Goal: Task Accomplishment & Management: Use online tool/utility

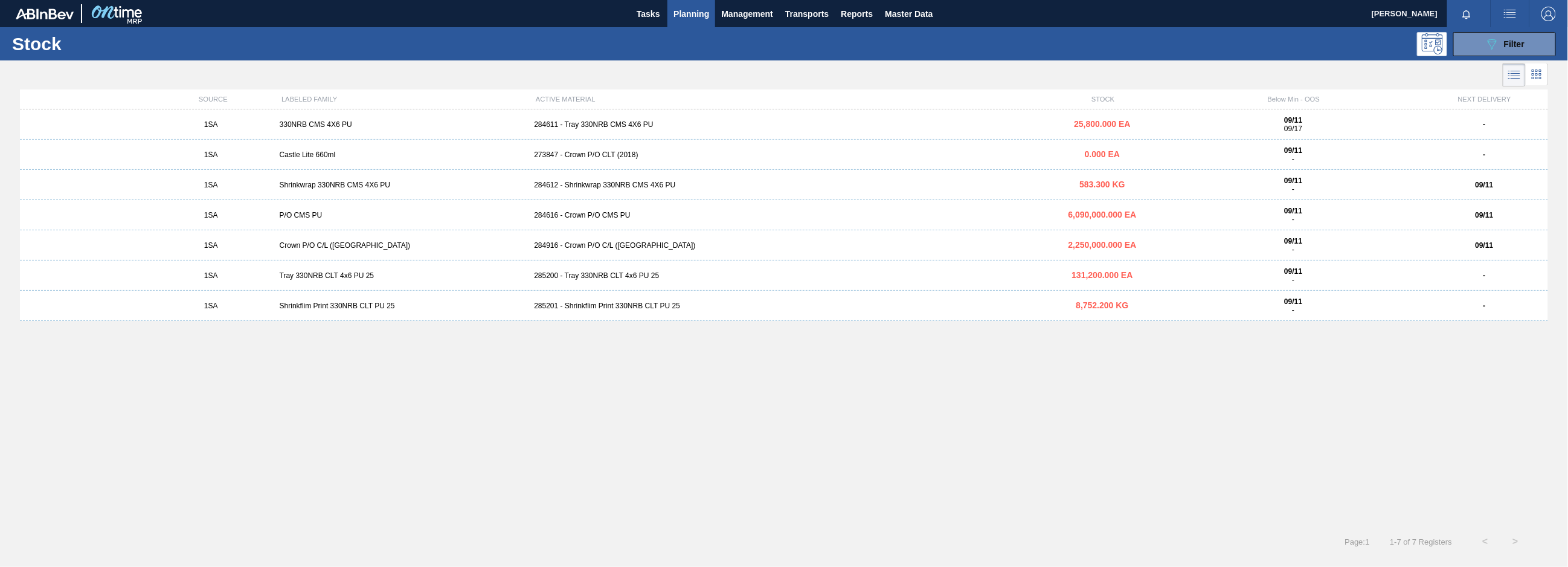
click at [584, 301] on div "1SA Shrinkflim Print 330NRB CLT PU 25 285201 - Shrinkflim Print 330NRB CLT PU 2…" at bounding box center [784, 305] width 1529 height 30
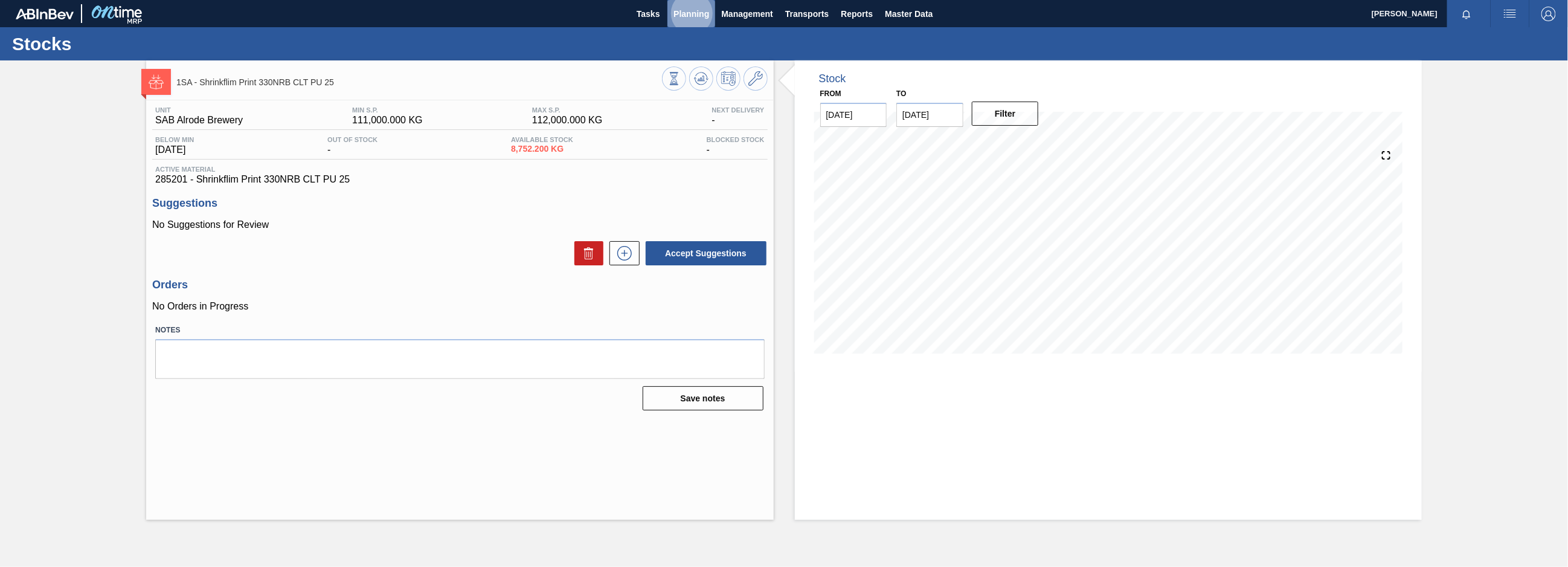
click at [684, 11] on span "Planning" at bounding box center [691, 14] width 35 height 15
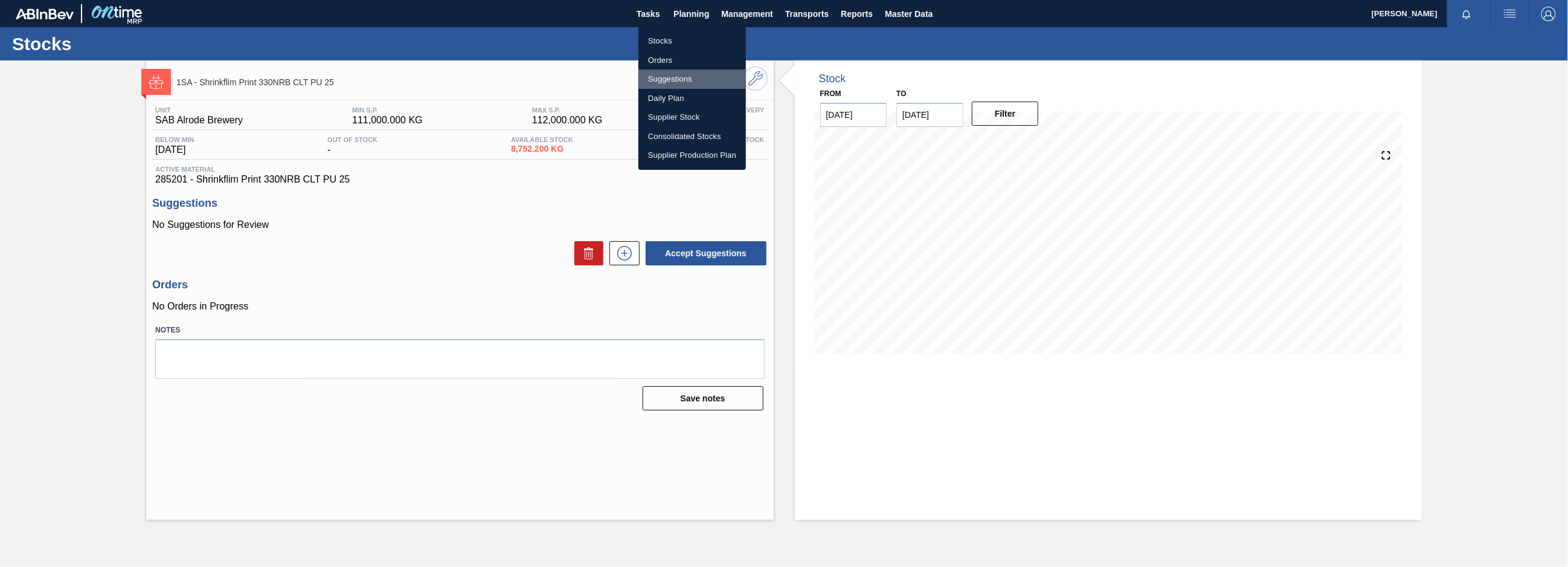
click at [661, 79] on li "Suggestions" at bounding box center [692, 79] width 107 height 19
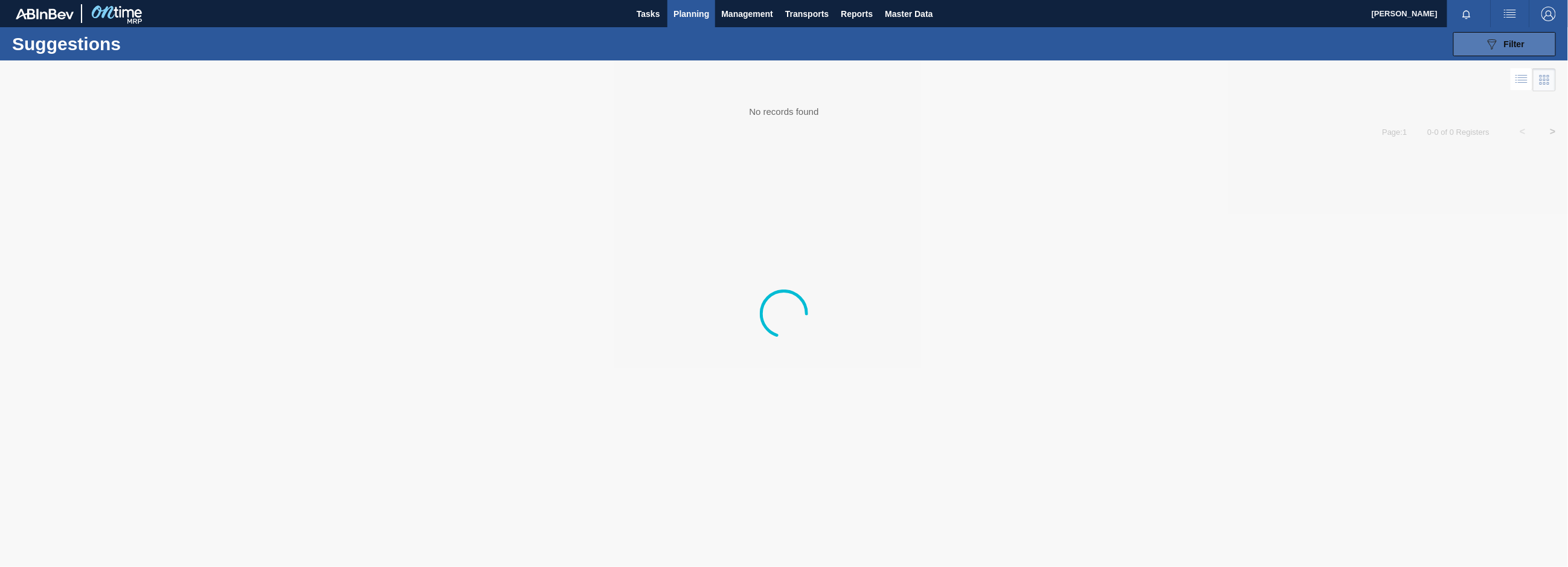
click at [1481, 39] on button "089F7B8B-B2A5-4AFE-B5C0-19BA573D28AC Filter" at bounding box center [1505, 44] width 103 height 24
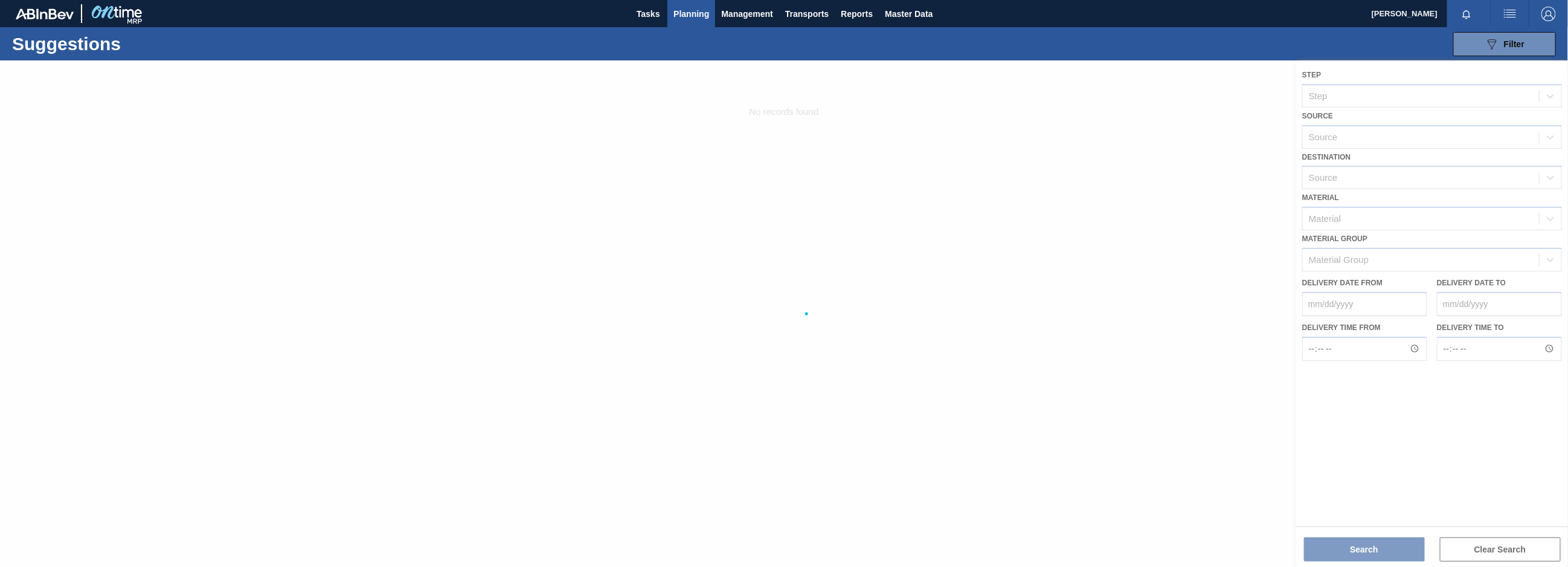
click at [1359, 553] on div at bounding box center [784, 314] width 1568 height 506
click at [1360, 550] on div at bounding box center [784, 314] width 1568 height 506
click at [1513, 32] on button "089F7B8B-B2A5-4AFE-B5C0-19BA573D28AC Filter" at bounding box center [1505, 44] width 103 height 24
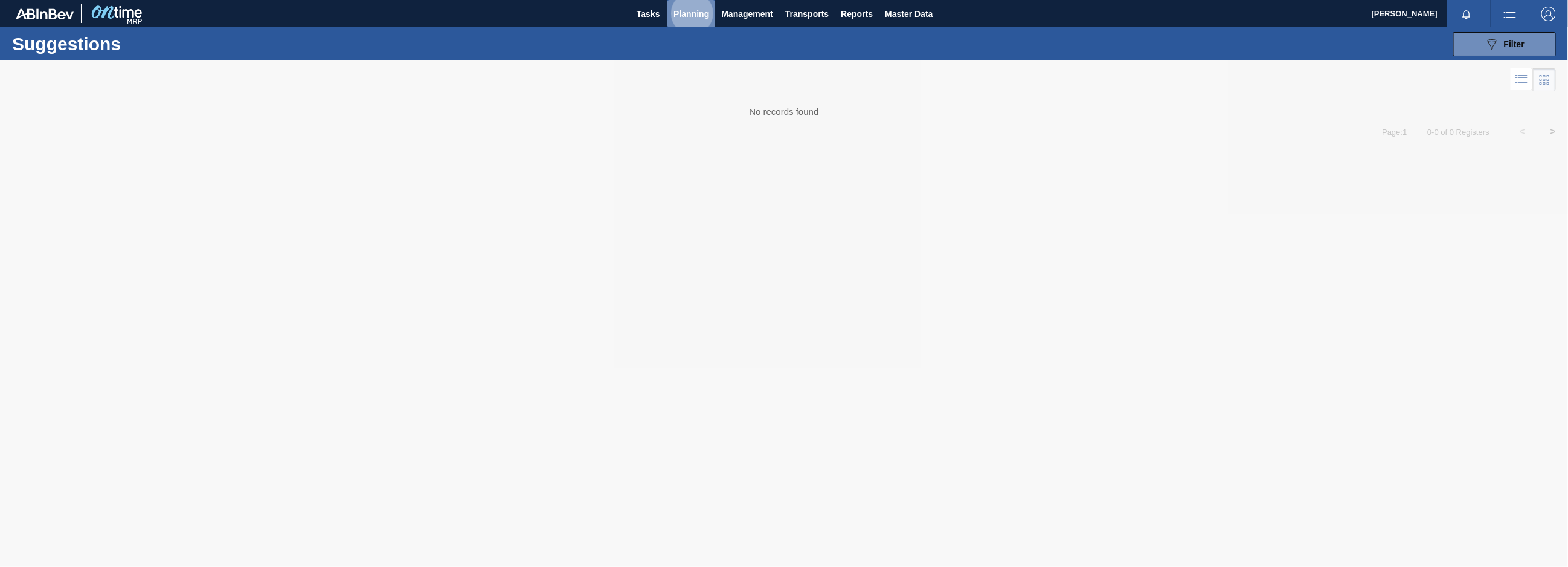
click at [695, 7] on span "Planning" at bounding box center [691, 14] width 35 height 15
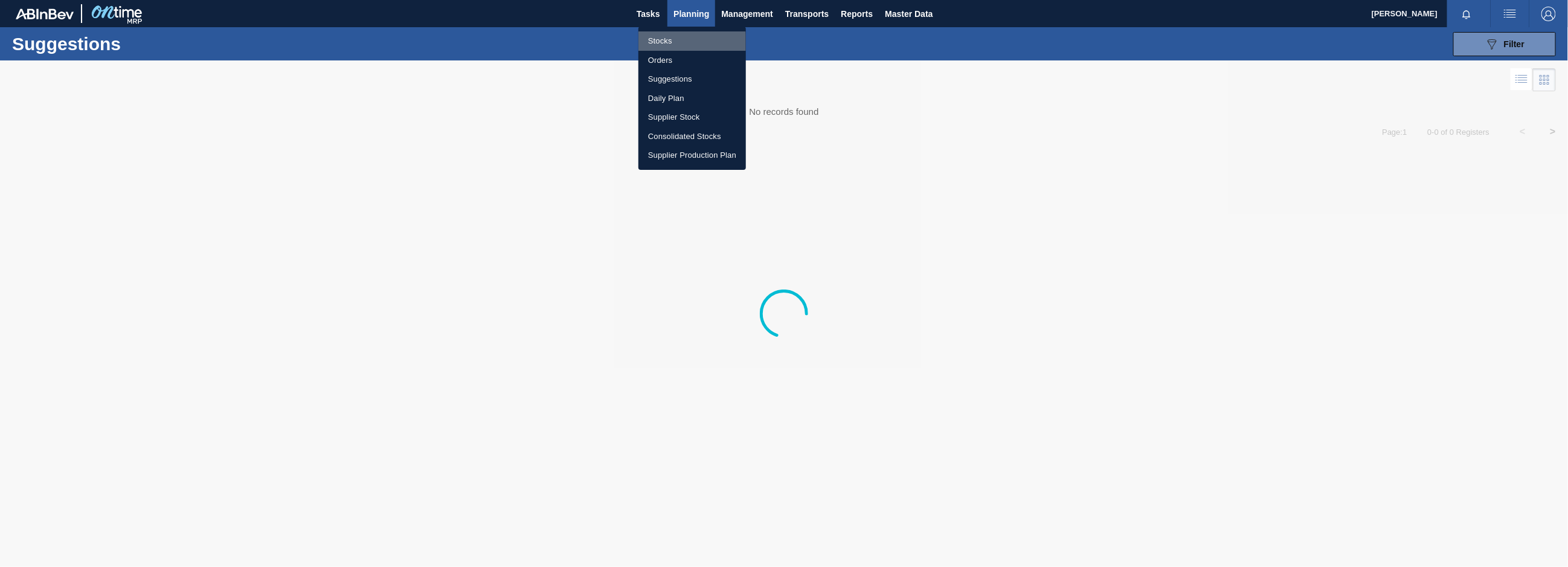
click at [664, 43] on li "Stocks" at bounding box center [692, 41] width 107 height 19
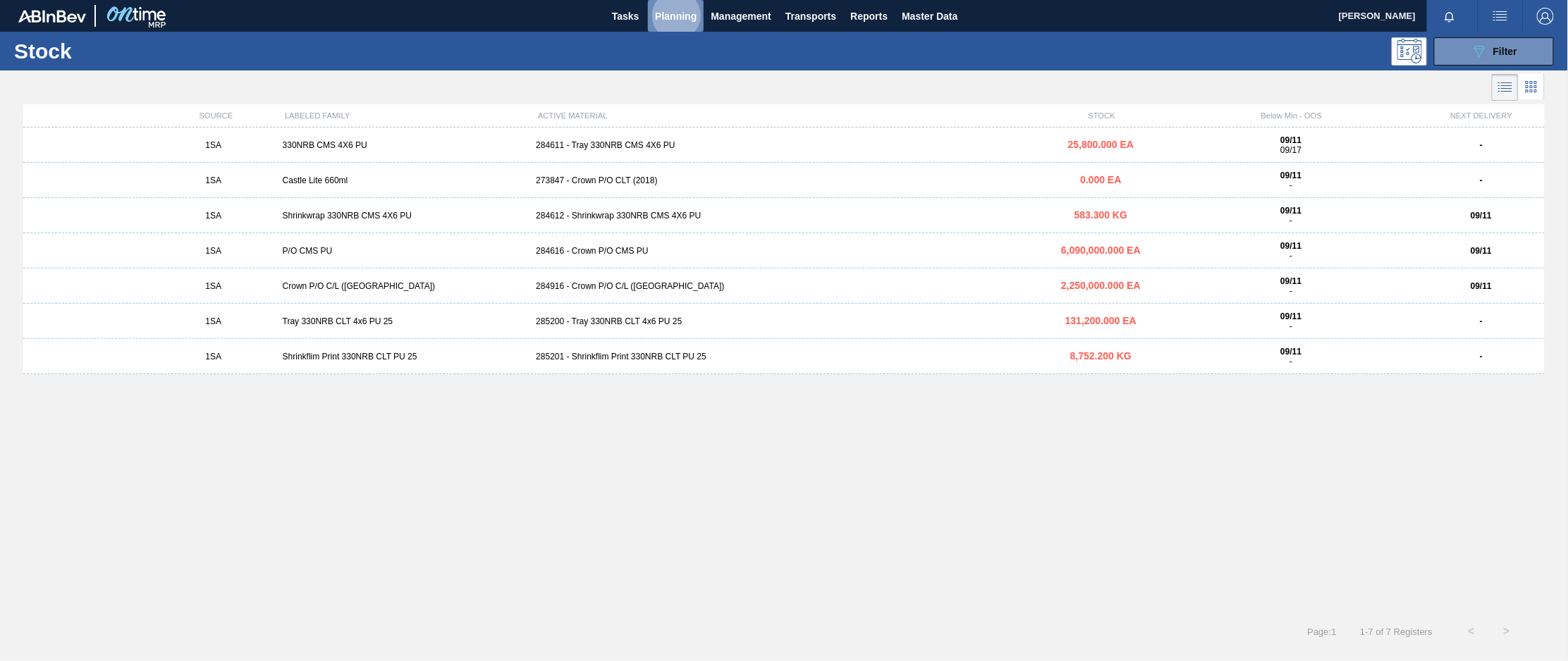
click at [675, 12] on span "Planning" at bounding box center [675, 16] width 41 height 17
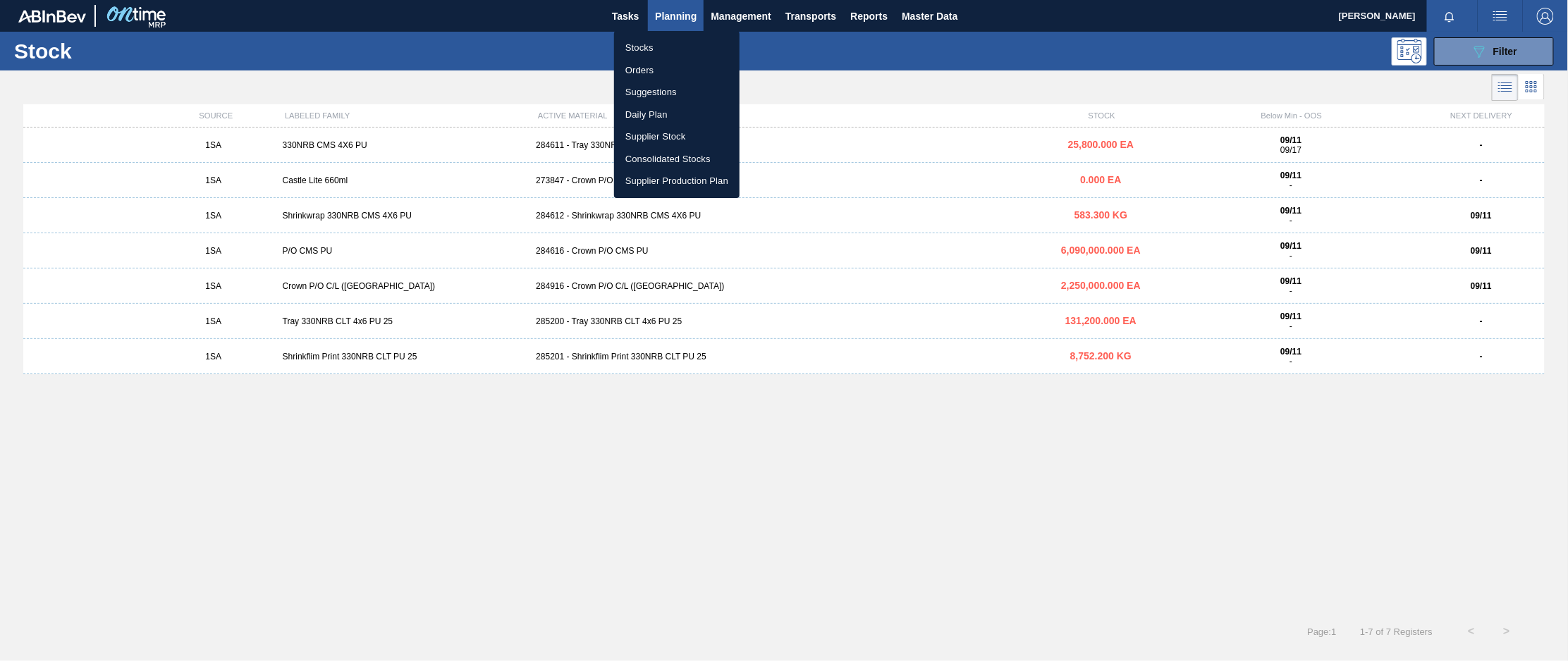
click at [639, 45] on li "Stocks" at bounding box center [676, 47] width 125 height 23
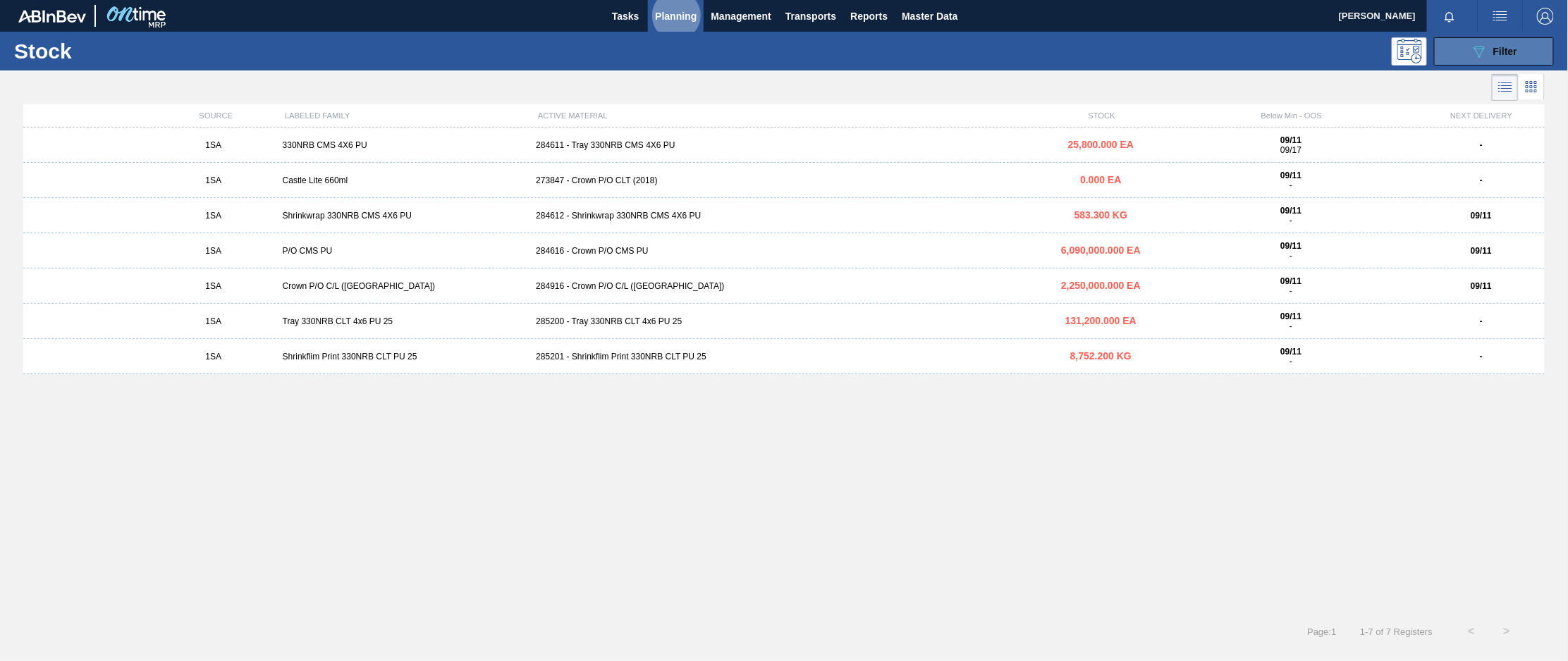
click at [1508, 48] on span "Filter" at bounding box center [1505, 51] width 24 height 11
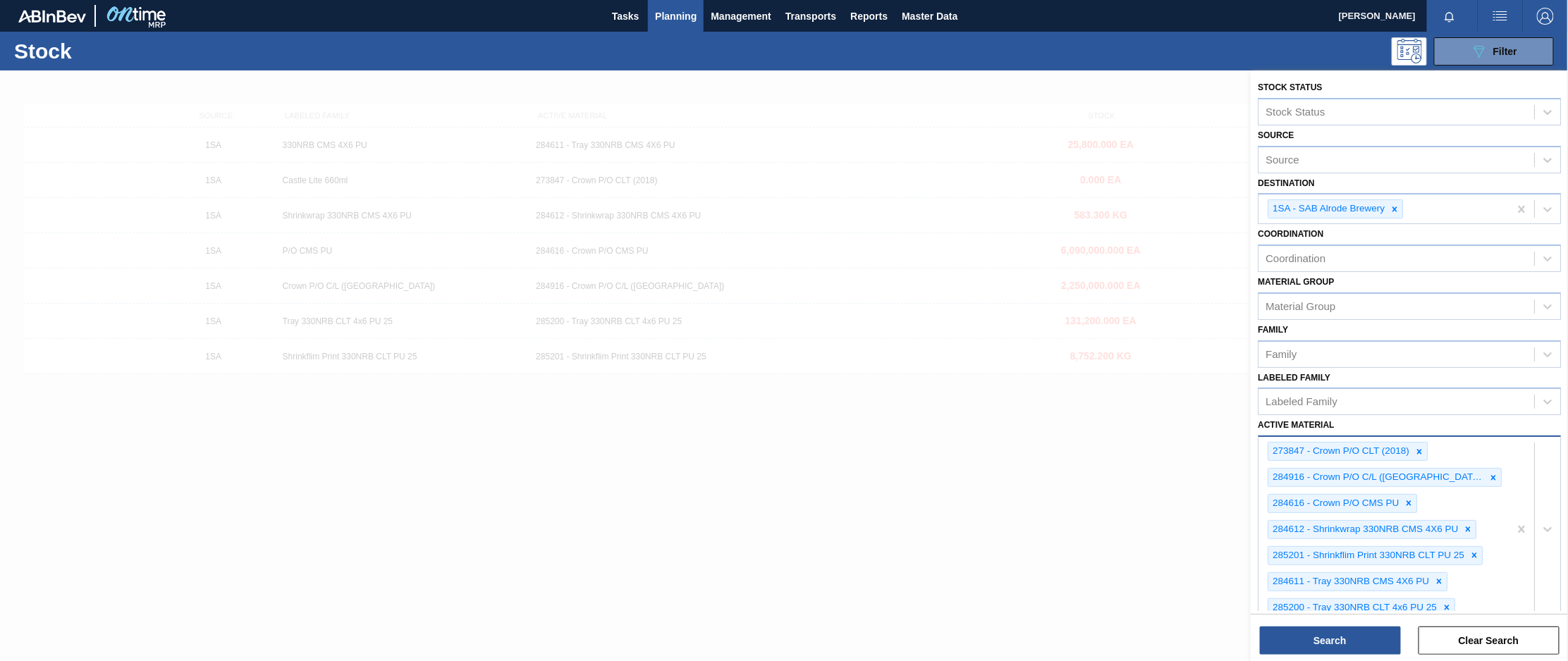
click at [1483, 601] on div "273847 - Crown P/O CLT (2018) 284916 - Crown P/O C/L (Hogwarts) 284616 - Crown …" at bounding box center [1383, 529] width 250 height 185
type Material "283897"
click at [1367, 642] on button "Search" at bounding box center [1330, 641] width 141 height 28
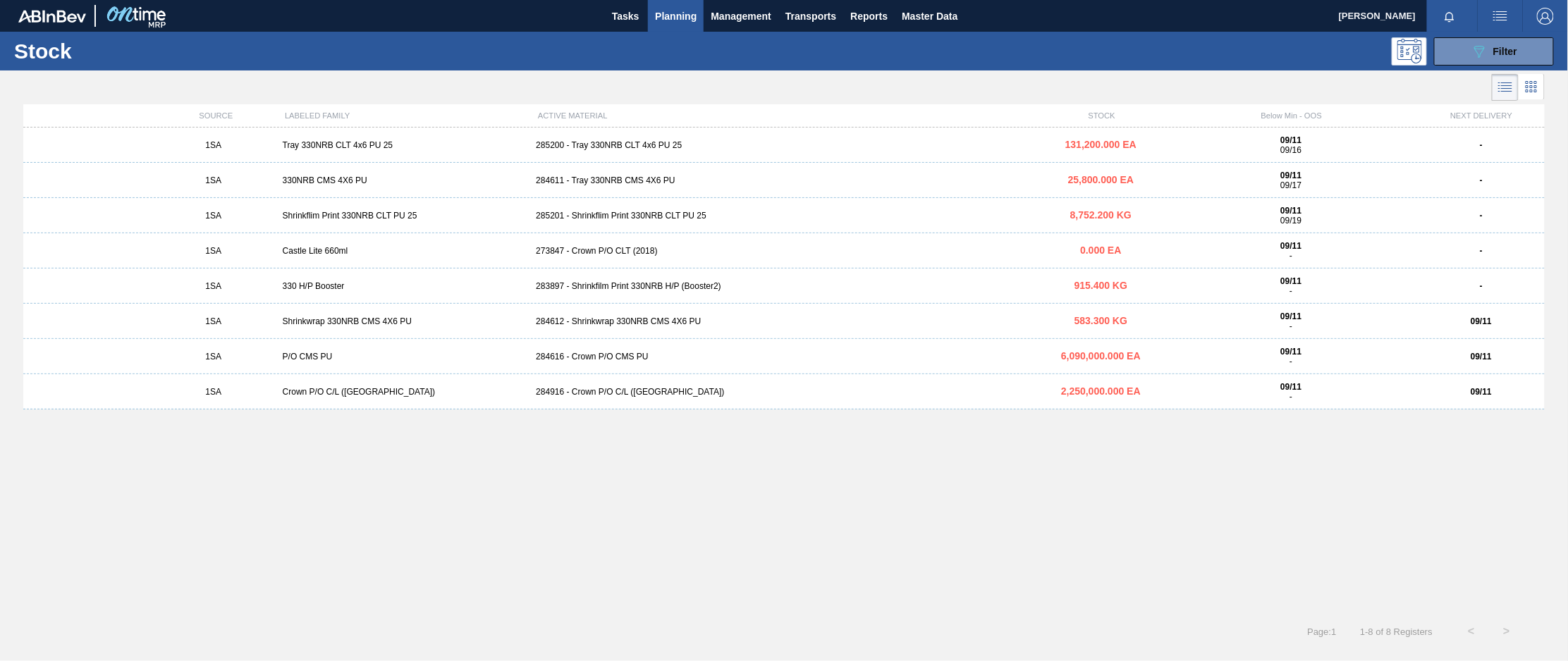
click at [618, 287] on div "283897 - Shrinkfilm Print 330NRB H/P (Booster2)" at bounding box center [784, 286] width 507 height 10
click at [620, 316] on div "284612 - Shrinkwrap 330NRB CMS 4X6 PU" at bounding box center [784, 321] width 507 height 10
click at [605, 214] on div "285201 - Shrinkflim Print 330NRB CLT PU 25" at bounding box center [784, 216] width 507 height 10
click at [618, 312] on div "1SA Shrinkwrap 330NRB CMS 4X6 PU 284612 - Shrinkwrap 330NRB CMS 4X6 PU 583.300 …" at bounding box center [784, 321] width 1521 height 35
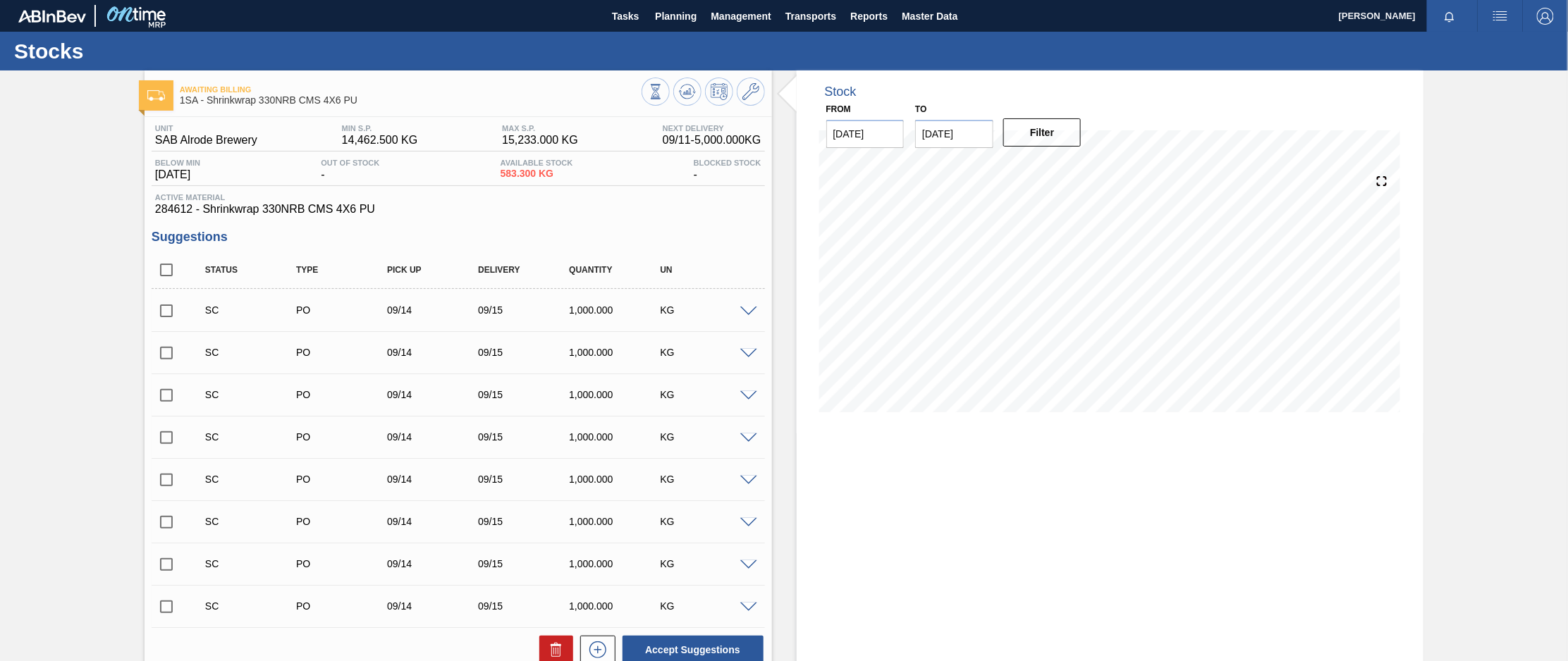
click at [166, 308] on input "checkbox" at bounding box center [167, 311] width 30 height 30
click at [711, 640] on button "Accept Suggestions" at bounding box center [692, 649] width 141 height 28
checkbox input "false"
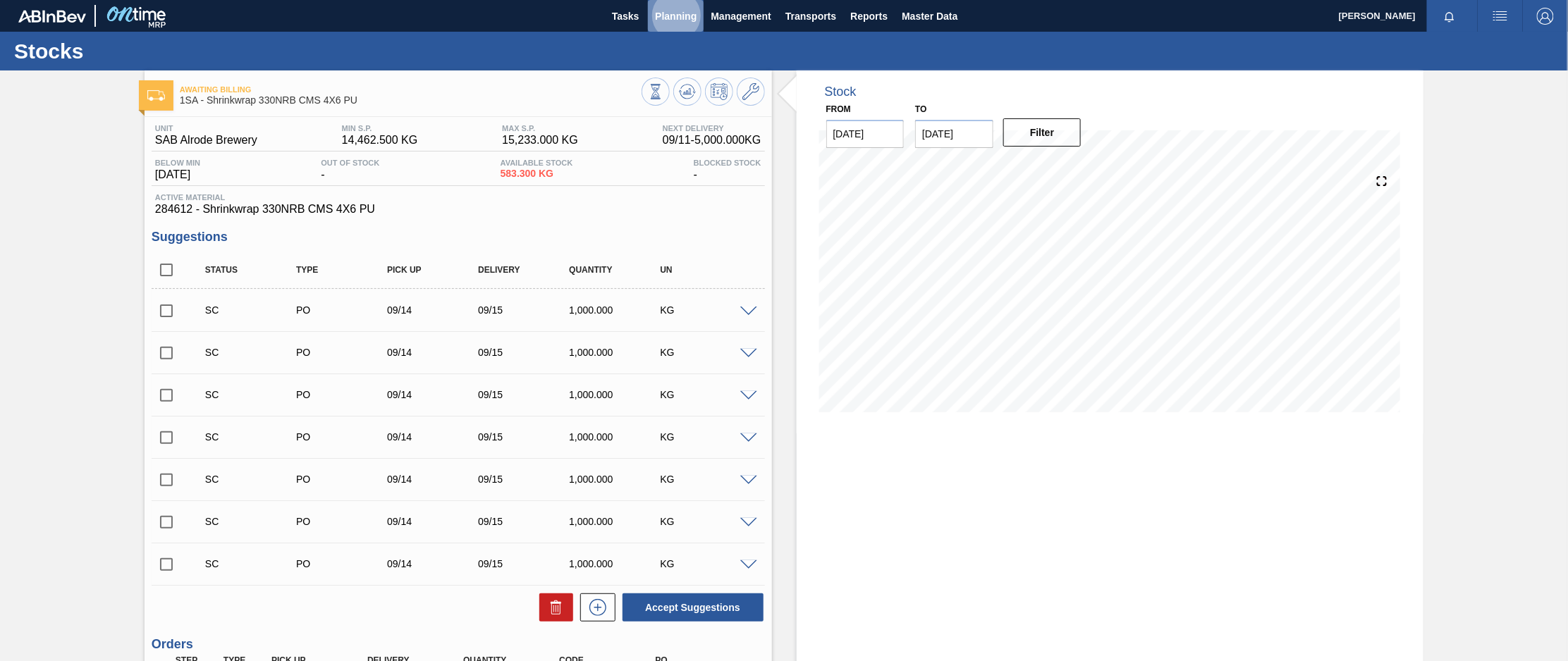
click at [678, 13] on span "Planning" at bounding box center [675, 16] width 41 height 17
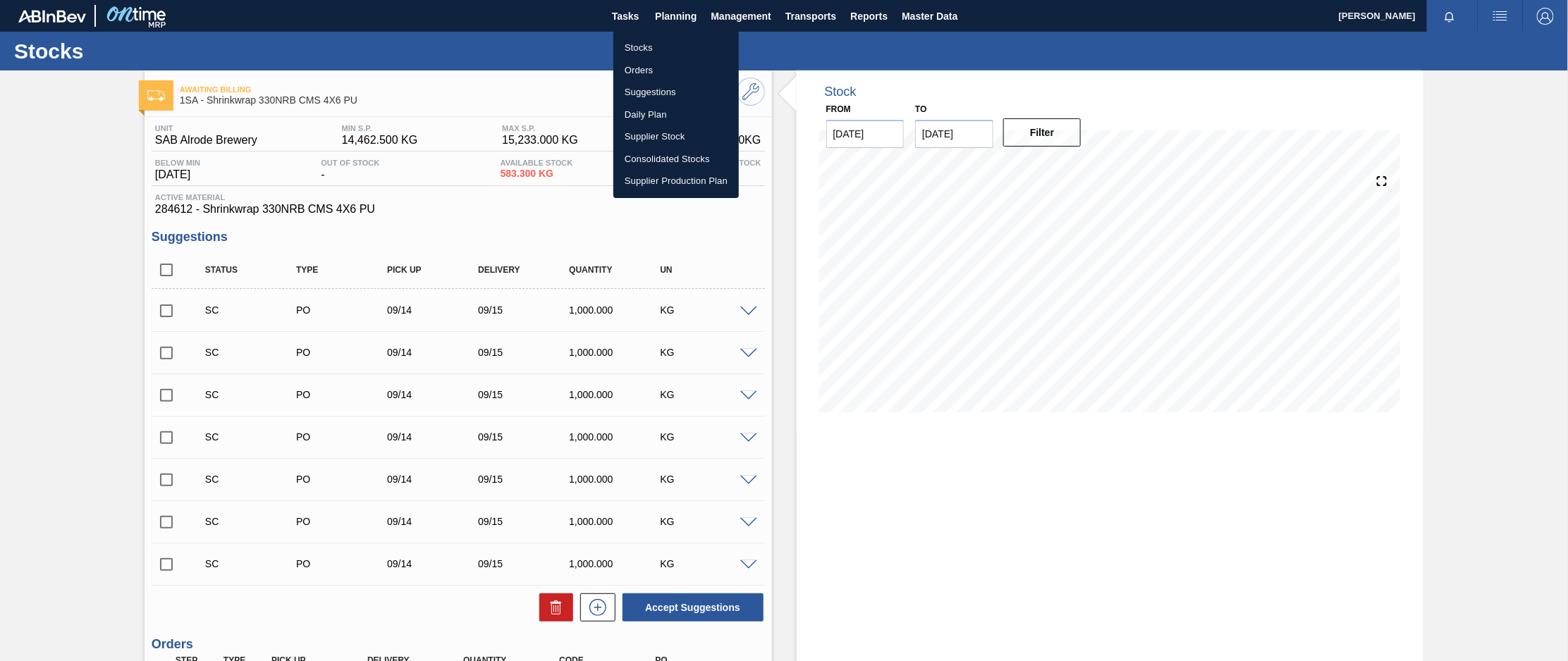
click at [644, 70] on li "Orders" at bounding box center [675, 70] width 125 height 23
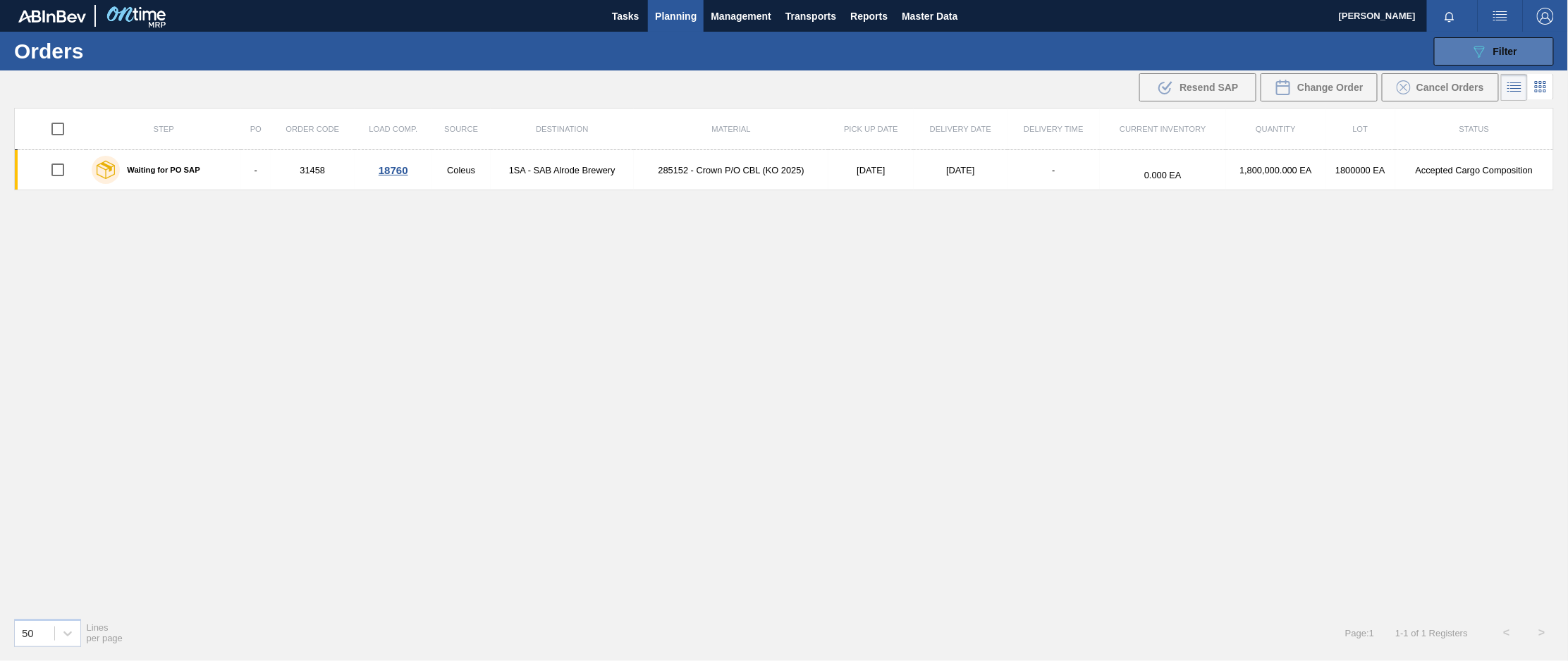
click at [1500, 51] on span "Filter" at bounding box center [1505, 51] width 24 height 11
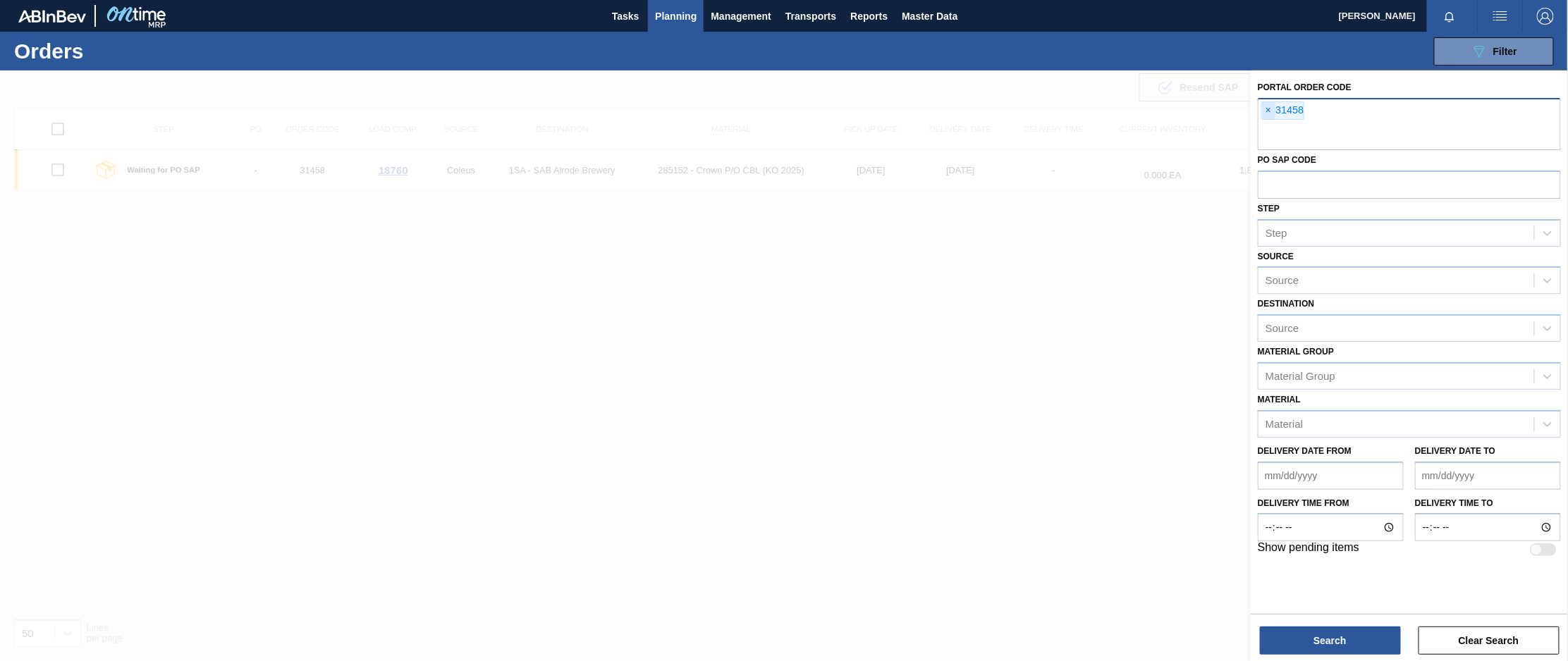
click at [1266, 107] on span "×" at bounding box center [1268, 111] width 13 height 17
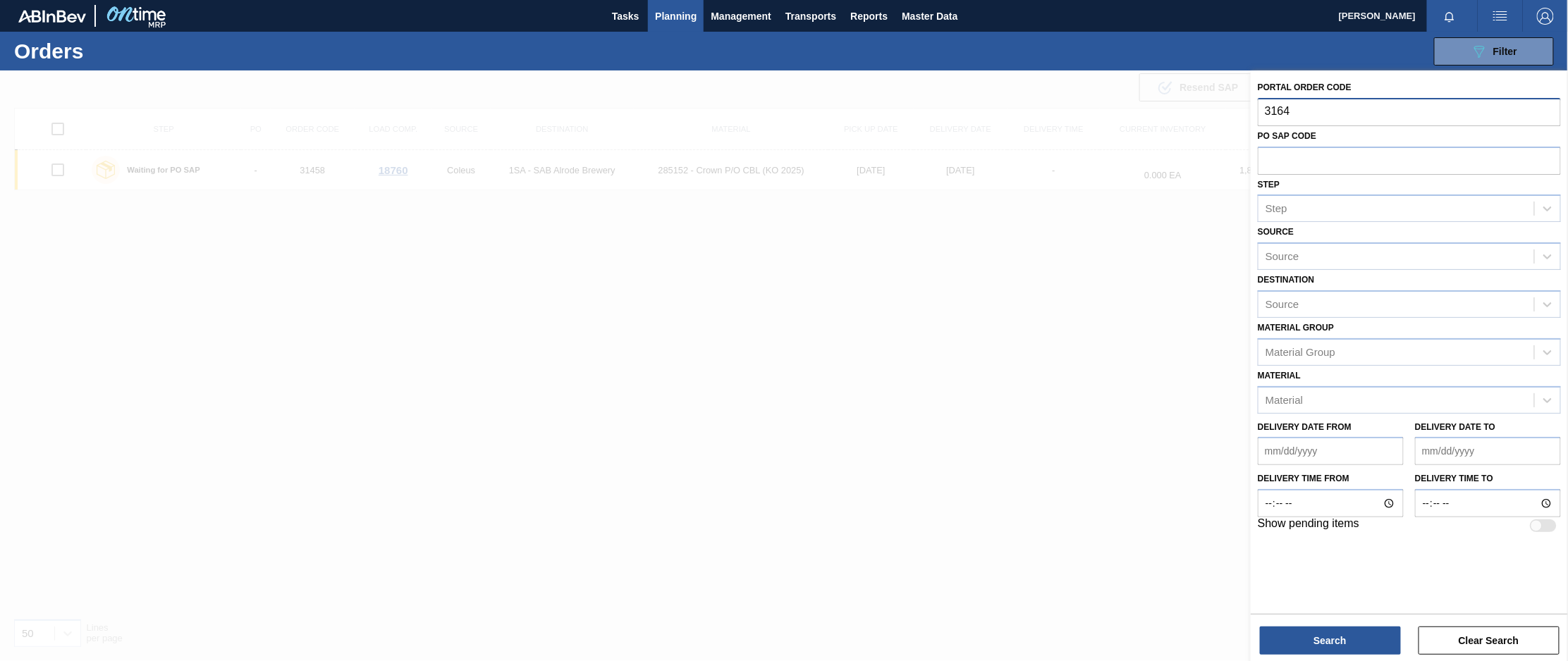
type input "31644"
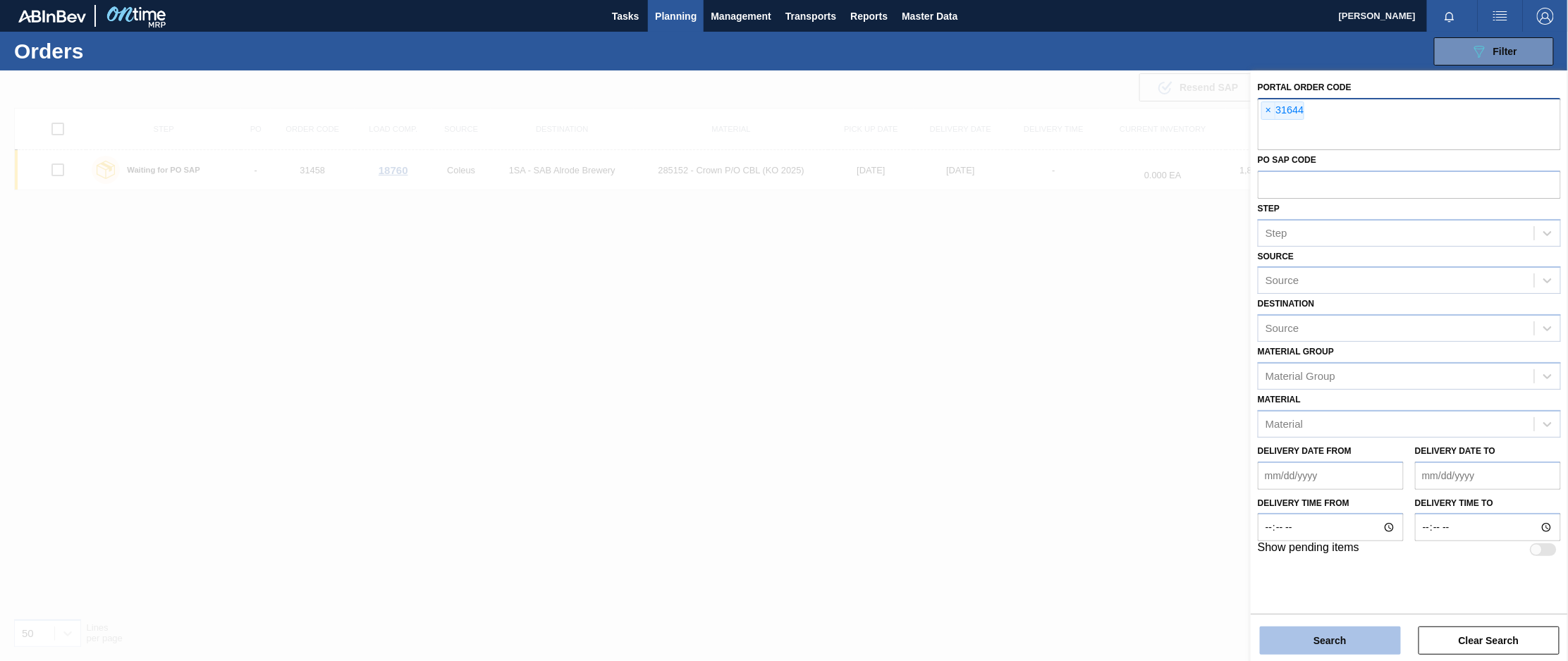
click at [1313, 635] on button "Search" at bounding box center [1330, 641] width 141 height 28
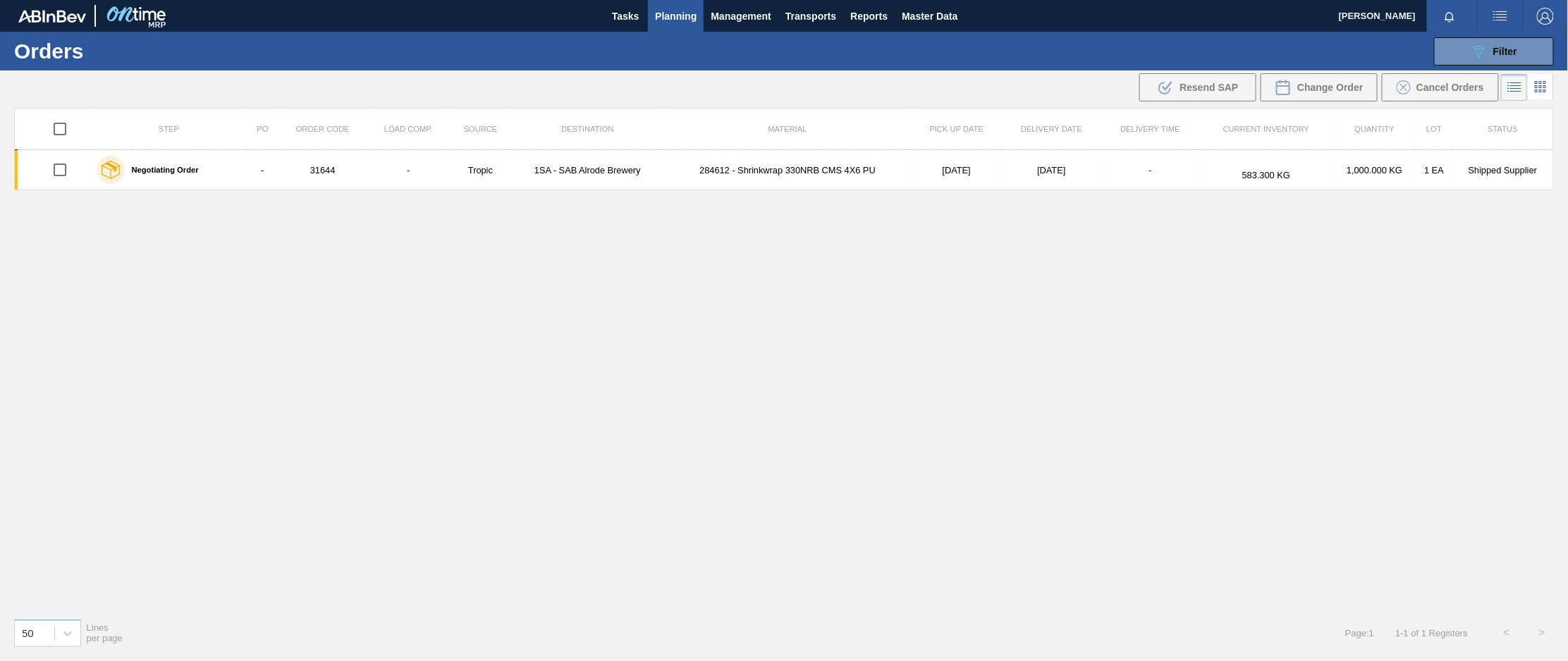
click at [412, 40] on div "089F7B8B-B2A5-4AFE-B5C0-19BA573D28AC Filter Portal Order Code × 31644 PO SAP Co…" at bounding box center [895, 51] width 1331 height 42
click at [679, 14] on span "Planning" at bounding box center [675, 16] width 41 height 17
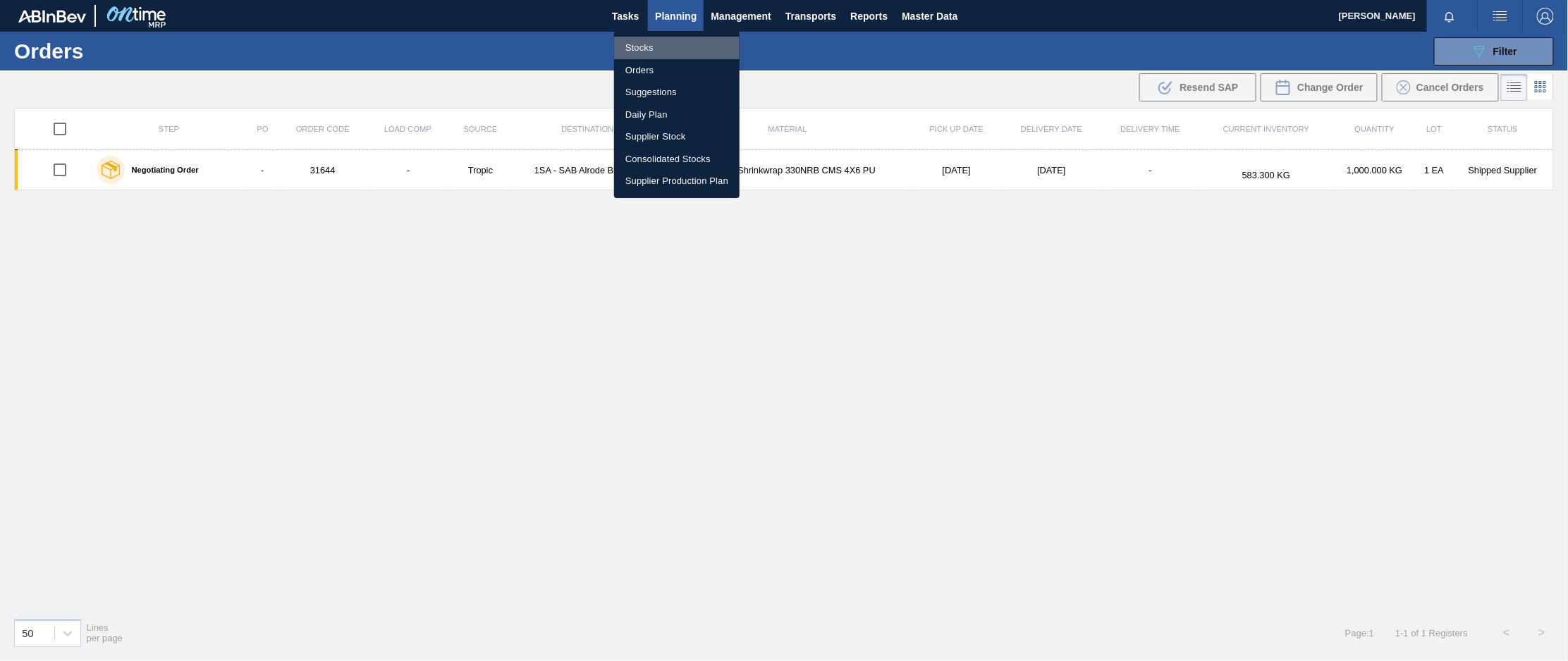
click at [636, 48] on li "Stocks" at bounding box center [676, 47] width 125 height 23
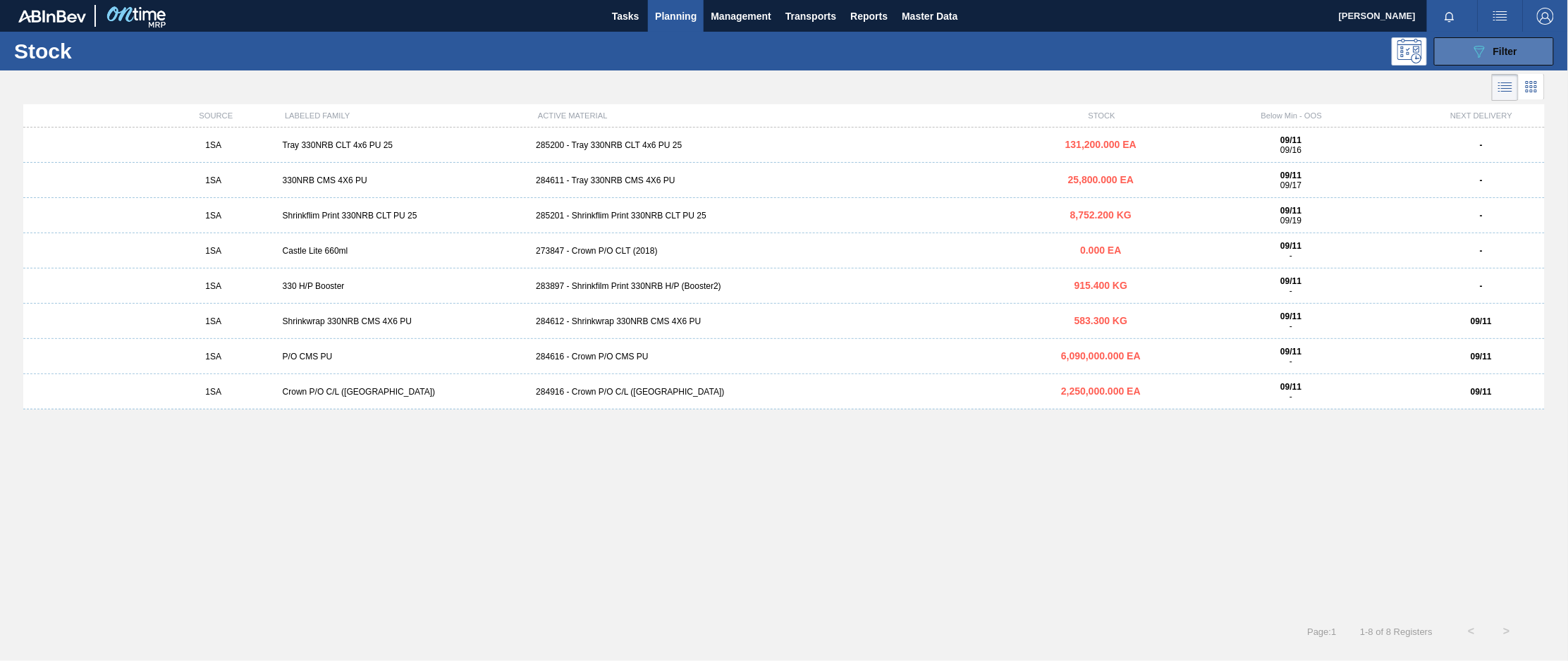
click at [1505, 56] on div "089F7B8B-B2A5-4AFE-B5C0-19BA573D28AC Filter" at bounding box center [1494, 51] width 47 height 17
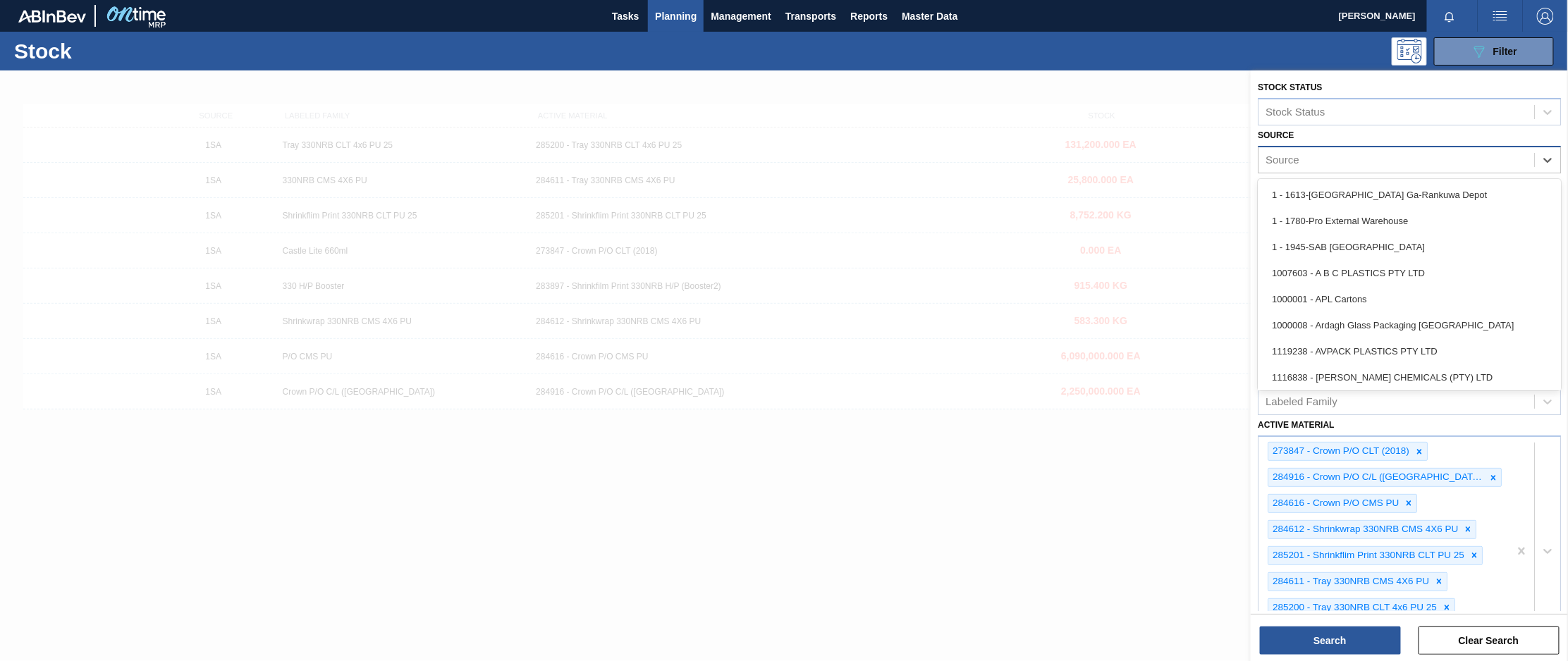
click at [1291, 160] on div "Source" at bounding box center [1282, 159] width 33 height 12
click at [995, 451] on div at bounding box center [784, 401] width 1568 height 661
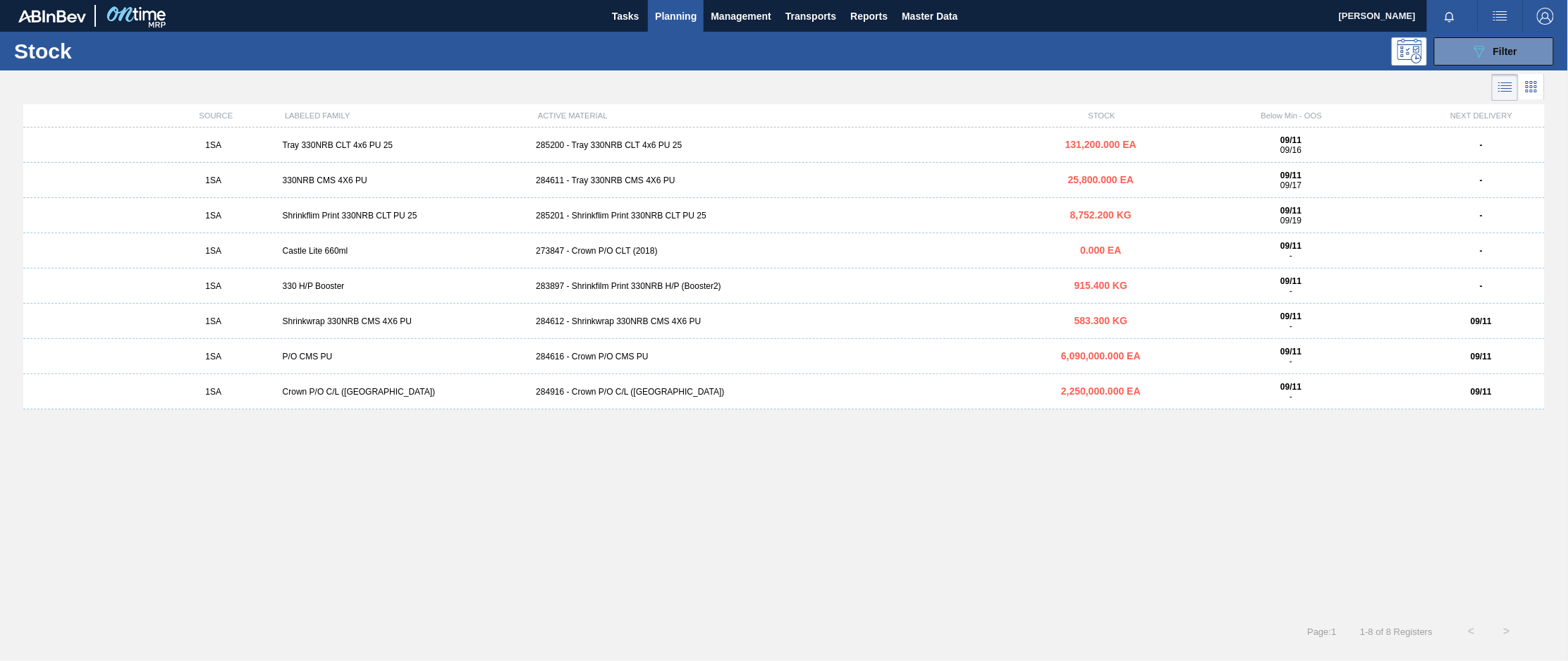
click at [606, 142] on div "285200 - Tray 330NRB CLT 4x6 PU 25" at bounding box center [784, 145] width 507 height 10
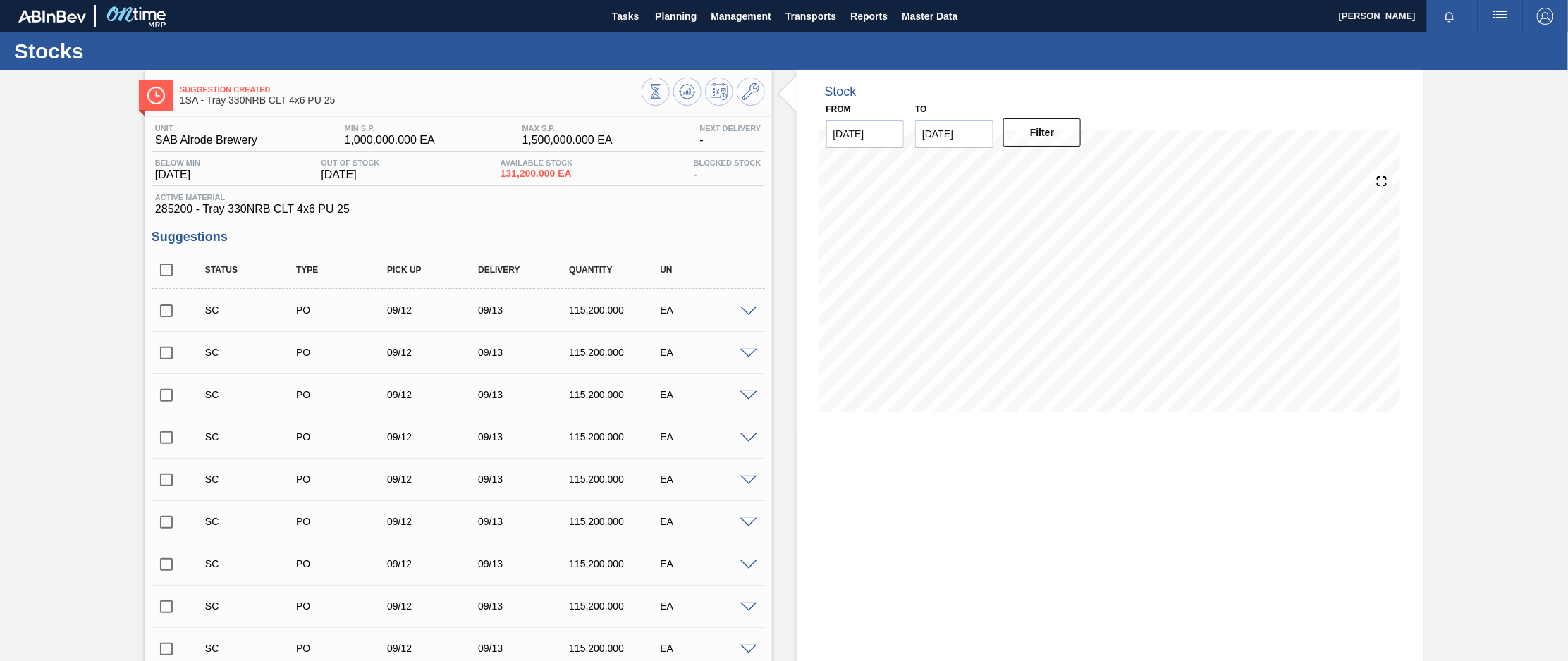
click at [161, 313] on input "checkbox" at bounding box center [167, 311] width 30 height 30
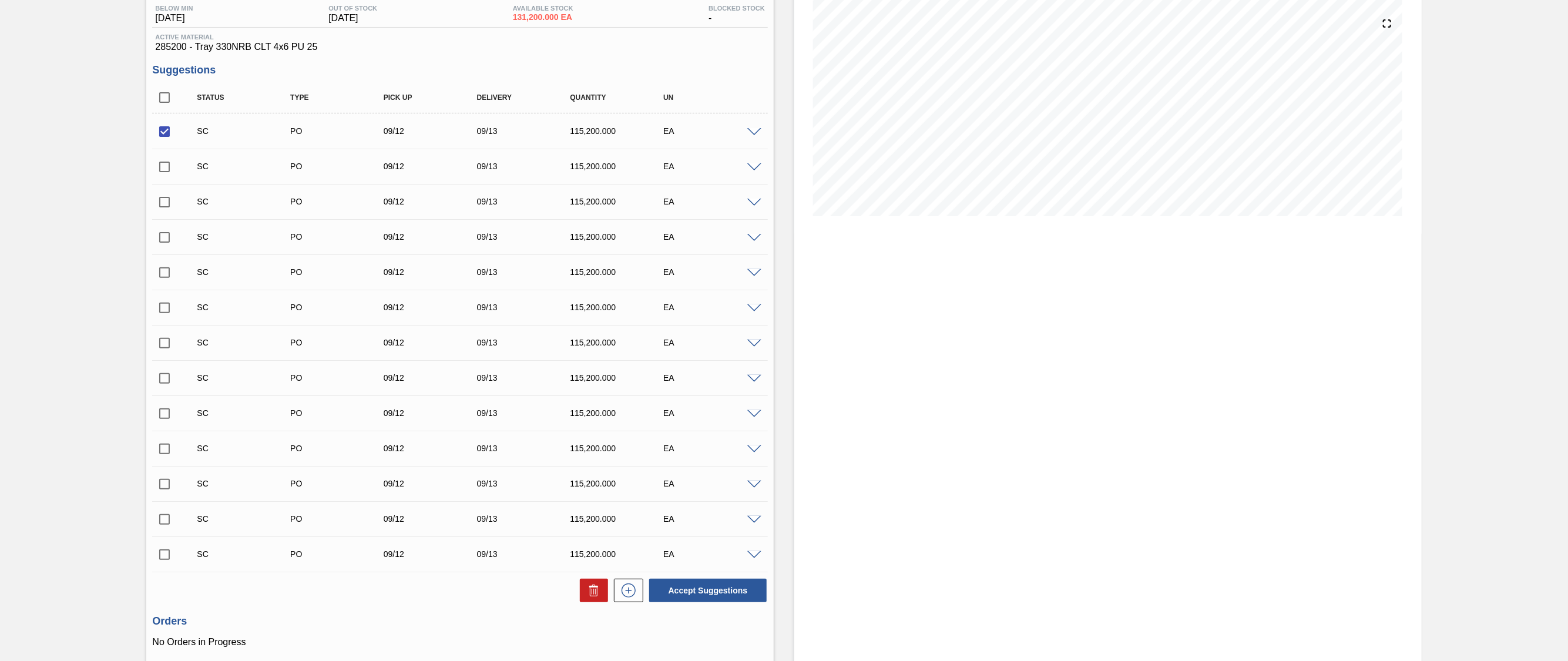
scroll to position [218, 0]
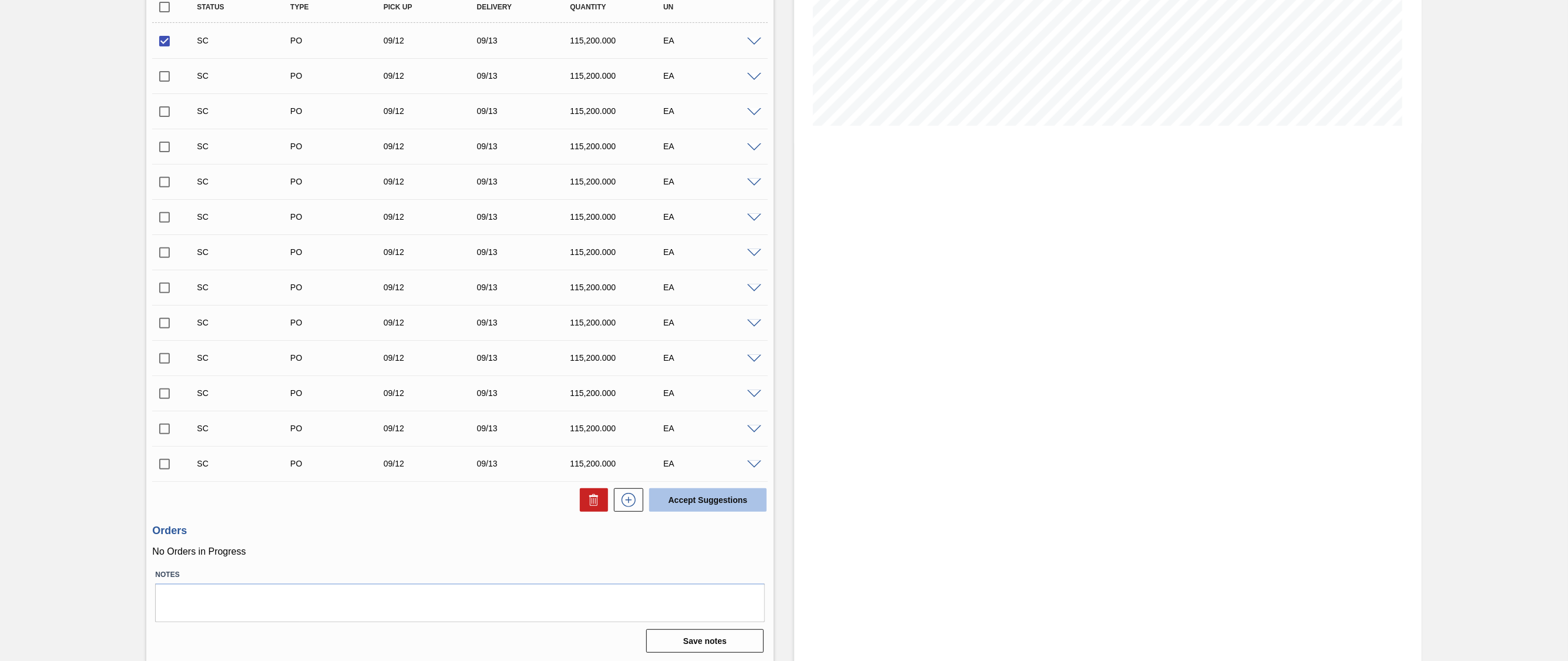
click at [670, 494] on button "Accept Suggestions" at bounding box center [707, 500] width 117 height 23
checkbox input "false"
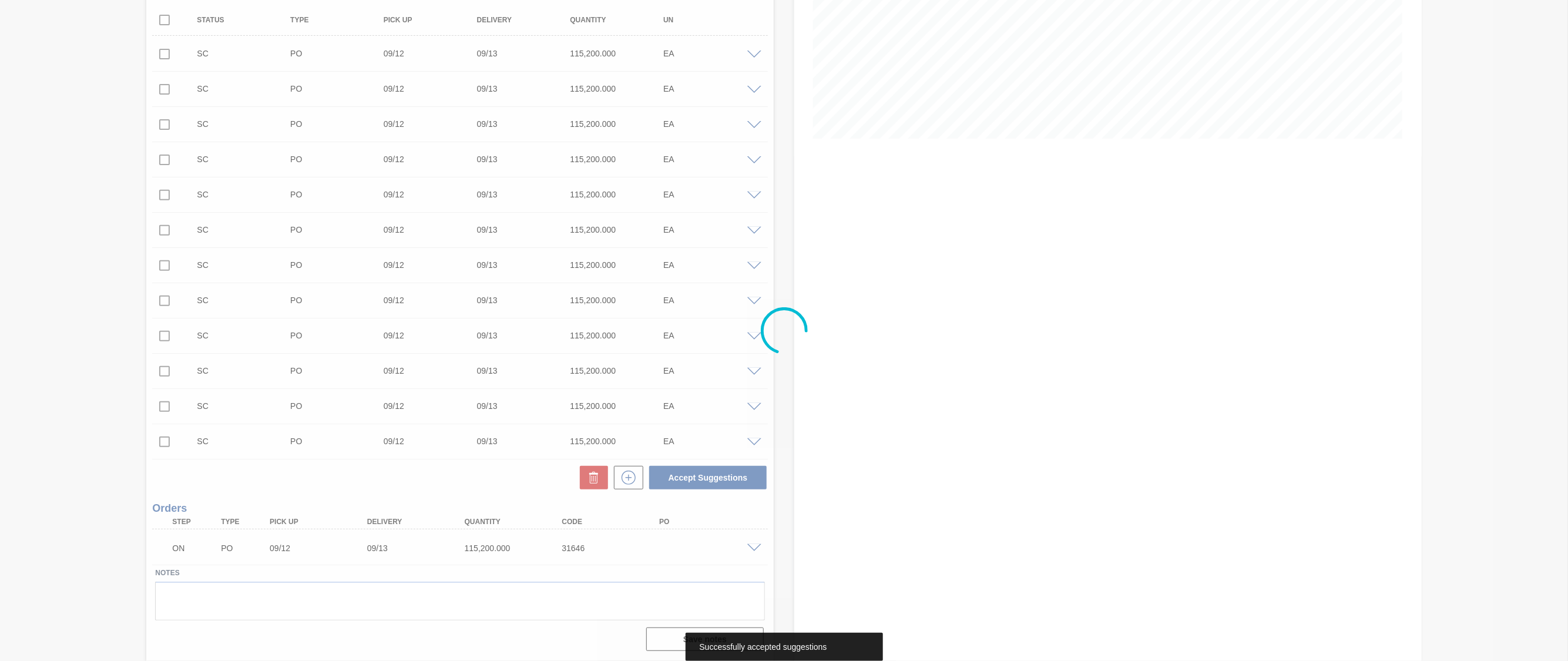
scroll to position [203, 0]
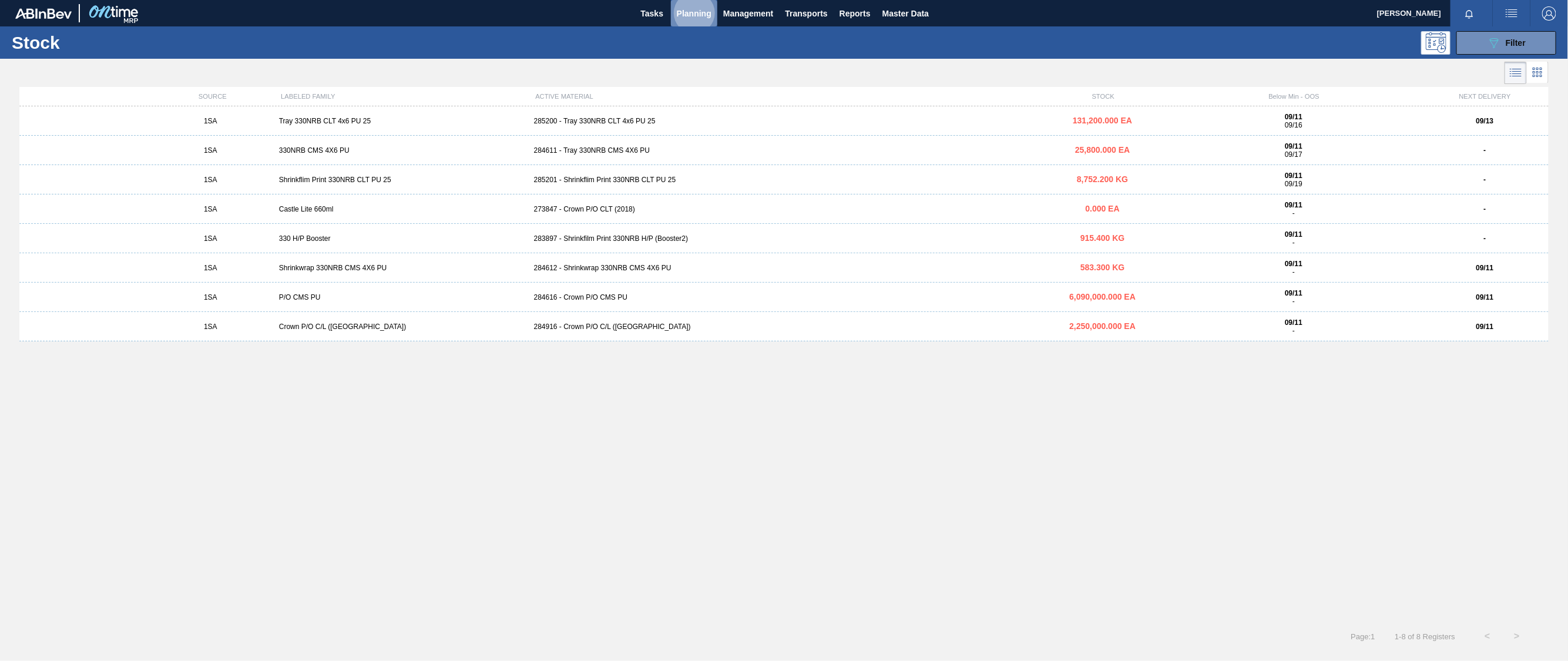
click at [701, 16] on span "Planning" at bounding box center [694, 14] width 34 height 14
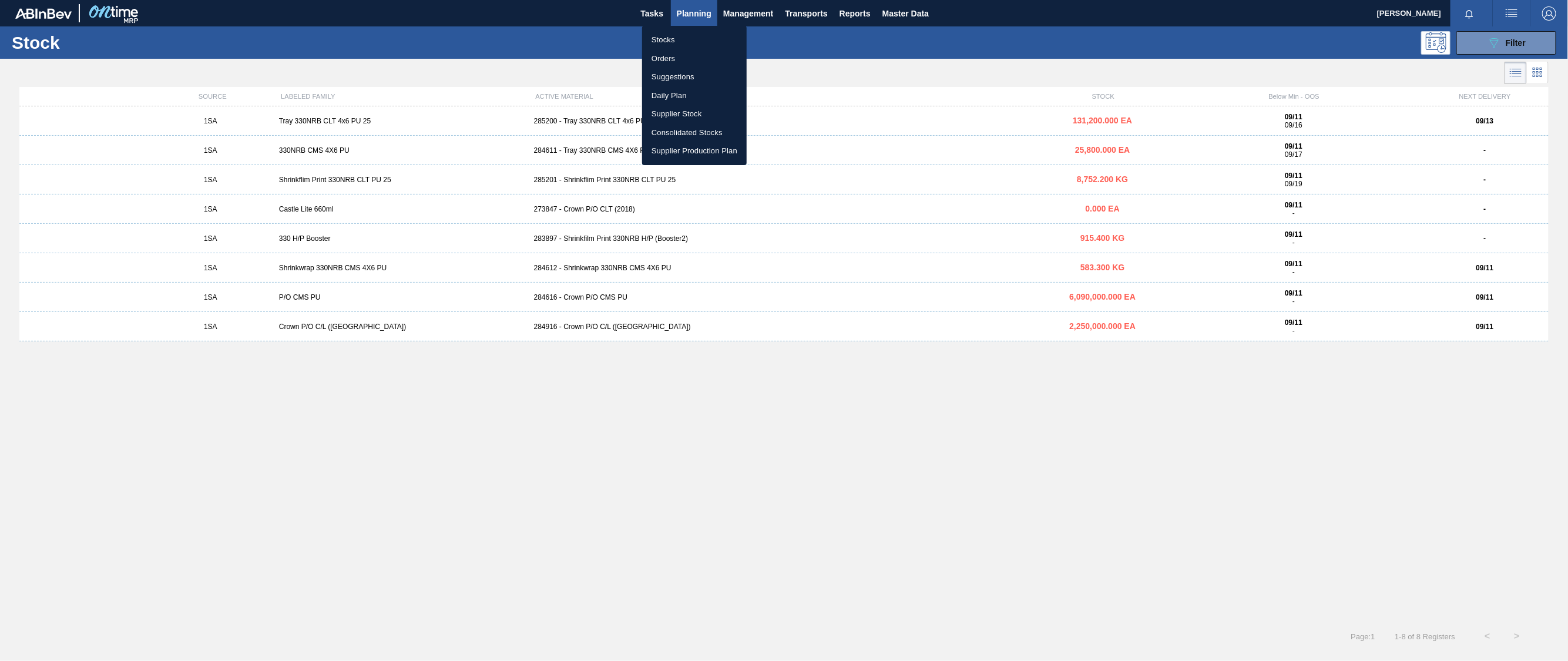
click at [666, 60] on li "Orders" at bounding box center [694, 58] width 104 height 19
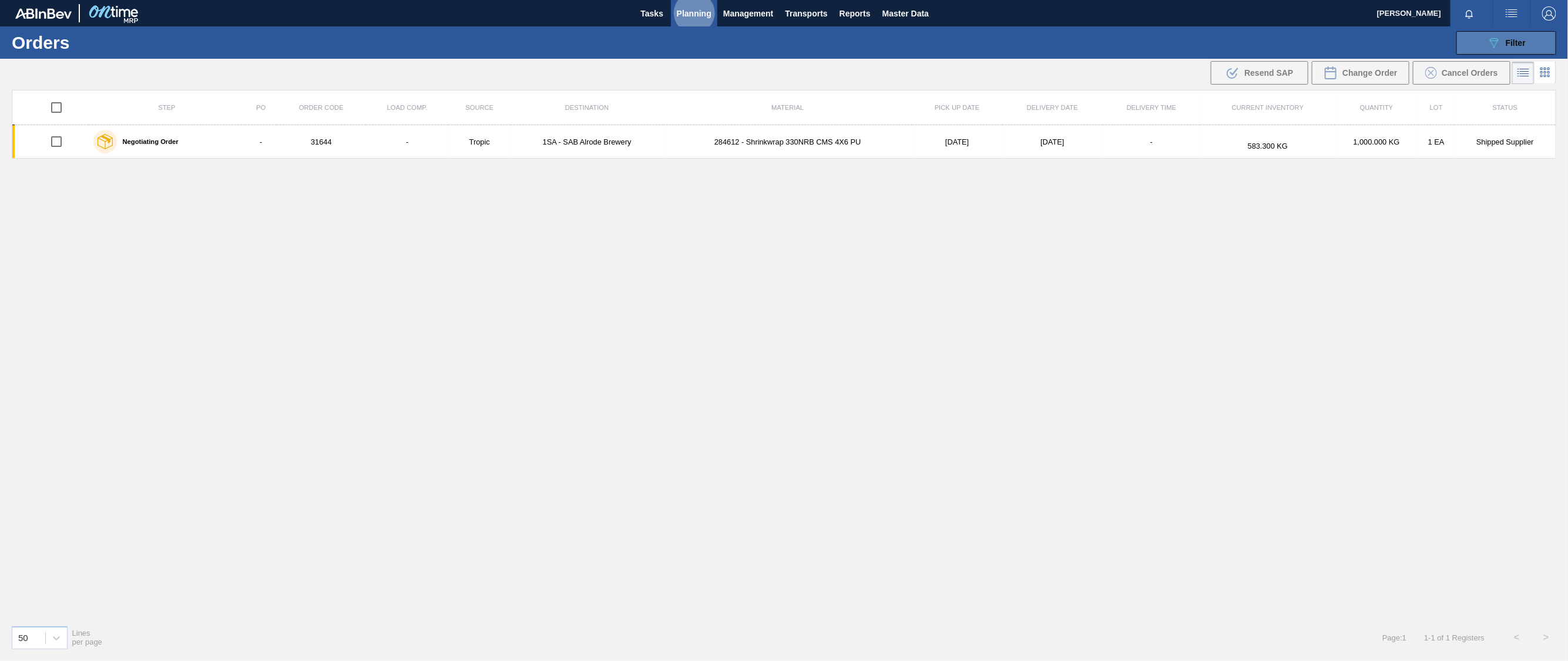
click at [1519, 43] on span "Filter" at bounding box center [1515, 43] width 20 height 9
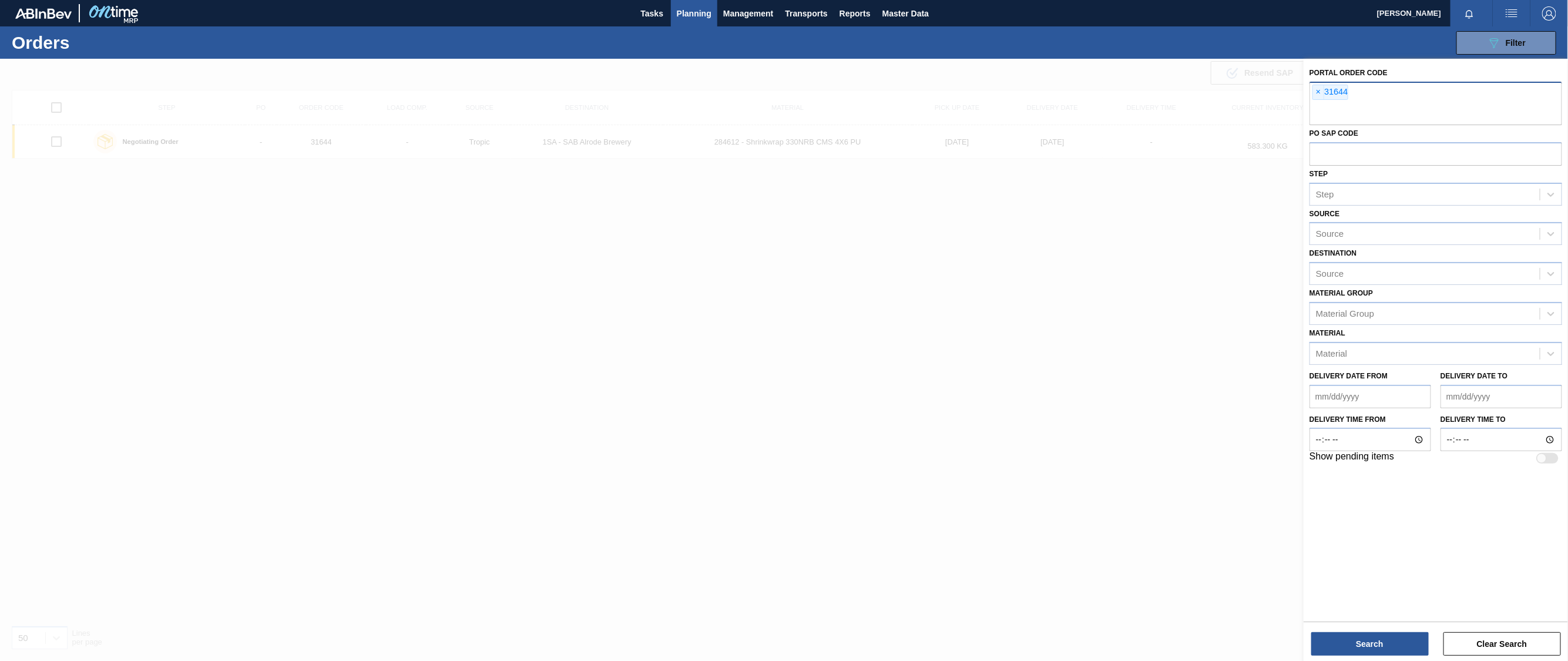
click at [1345, 114] on input "text" at bounding box center [1435, 114] width 252 height 22
type input "31646"
click at [699, 16] on span "Planning" at bounding box center [694, 14] width 34 height 14
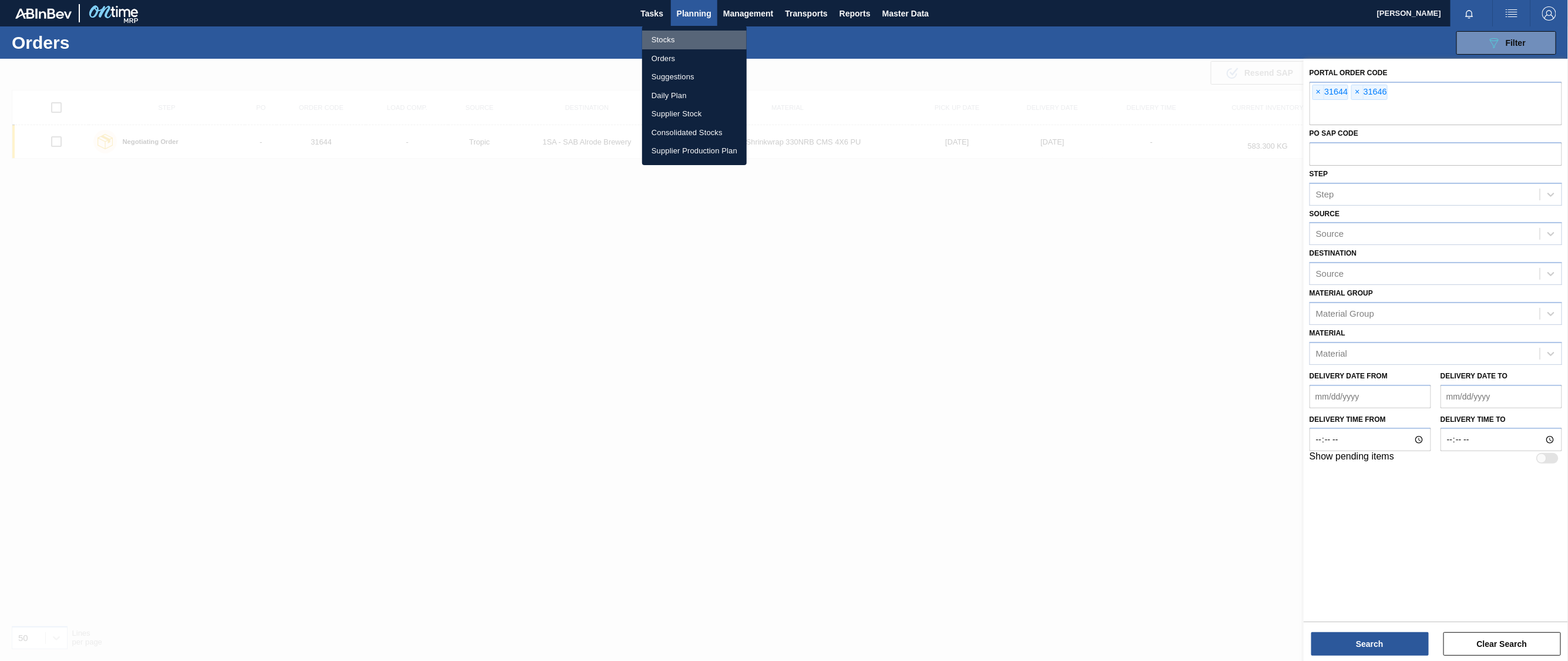
click at [659, 40] on li "Stocks" at bounding box center [694, 40] width 104 height 19
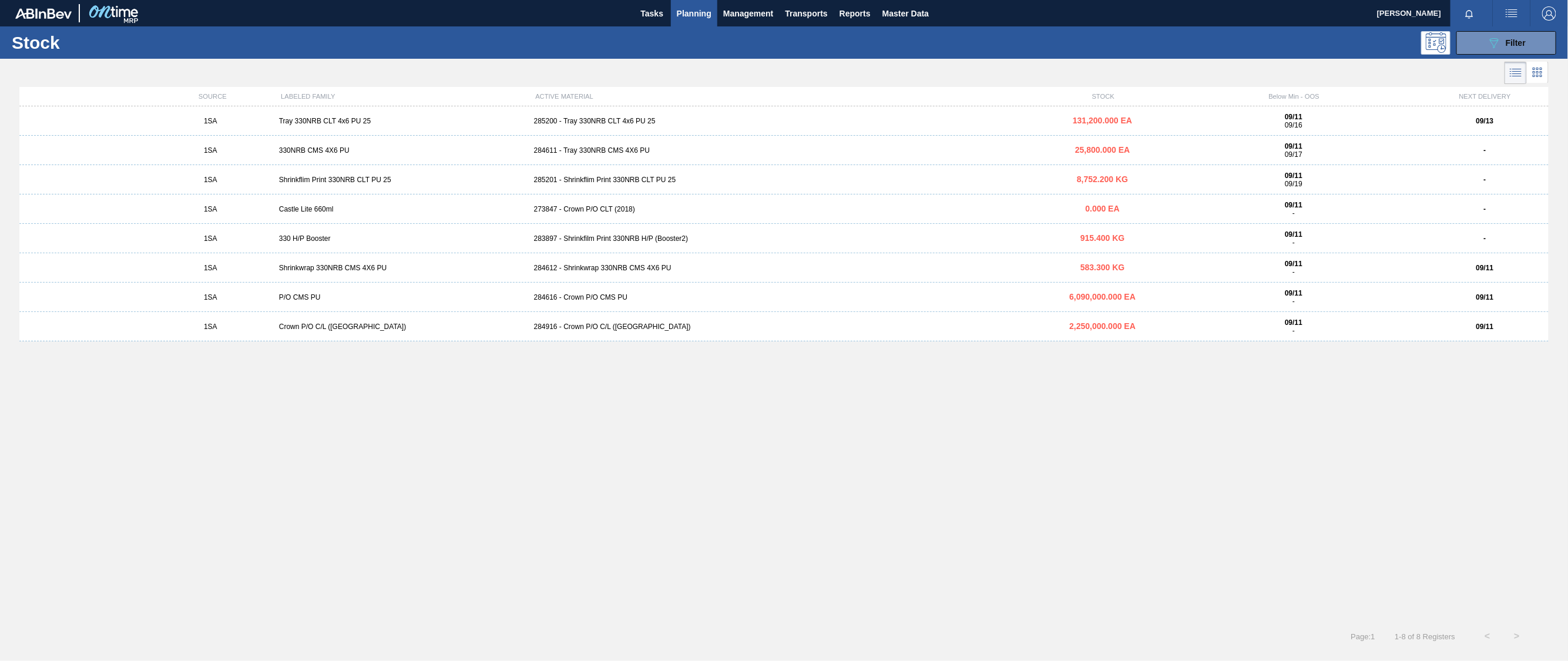
click at [376, 124] on div "Tray 330NRB CLT 4x6 PU 25" at bounding box center [402, 121] width 255 height 8
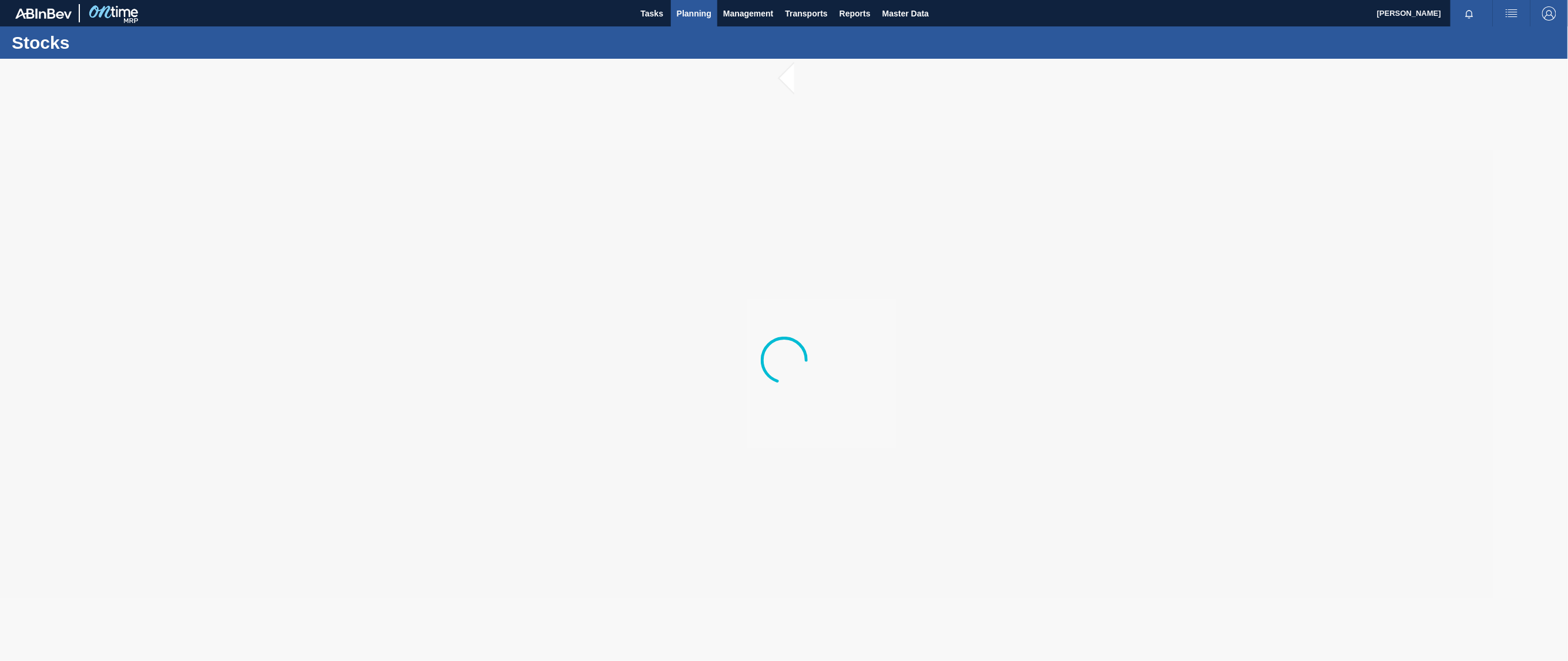
click at [689, 9] on span "Planning" at bounding box center [694, 14] width 34 height 14
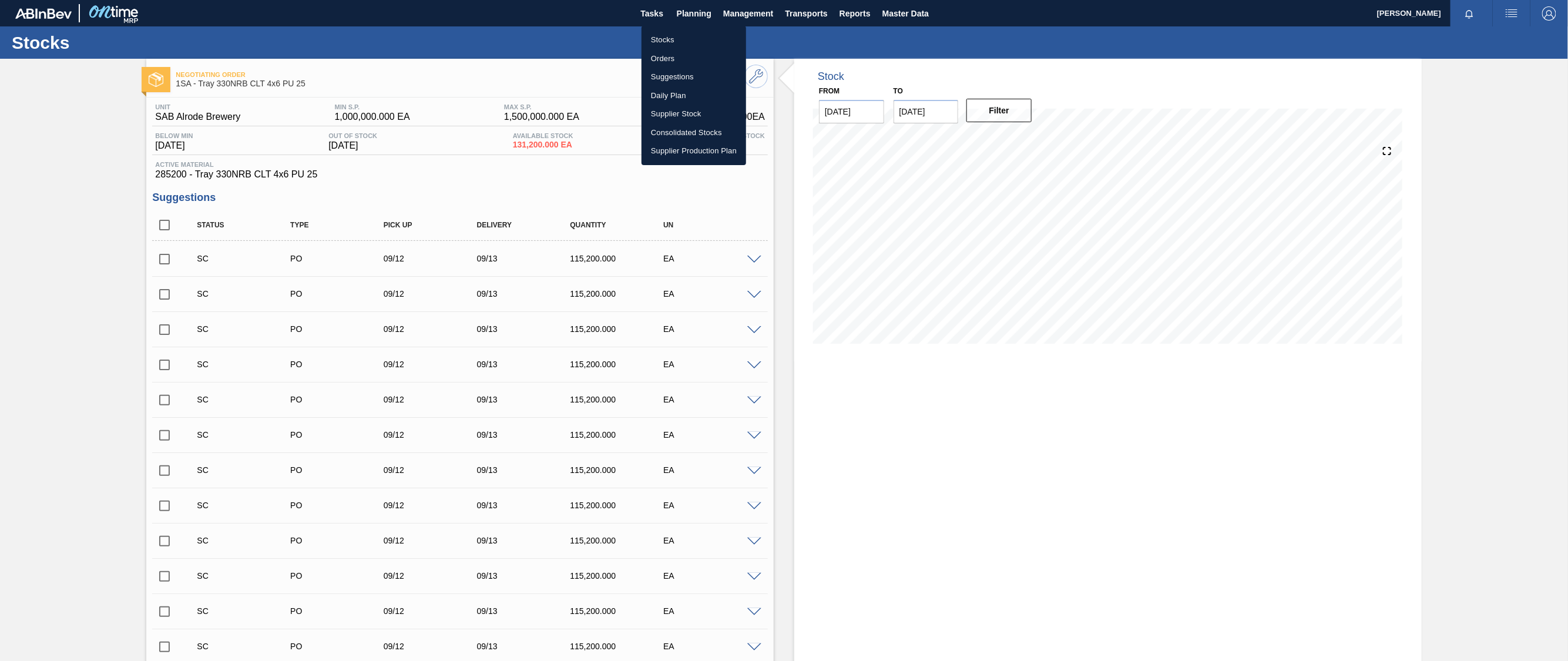
click at [472, 19] on div at bounding box center [784, 330] width 1568 height 661
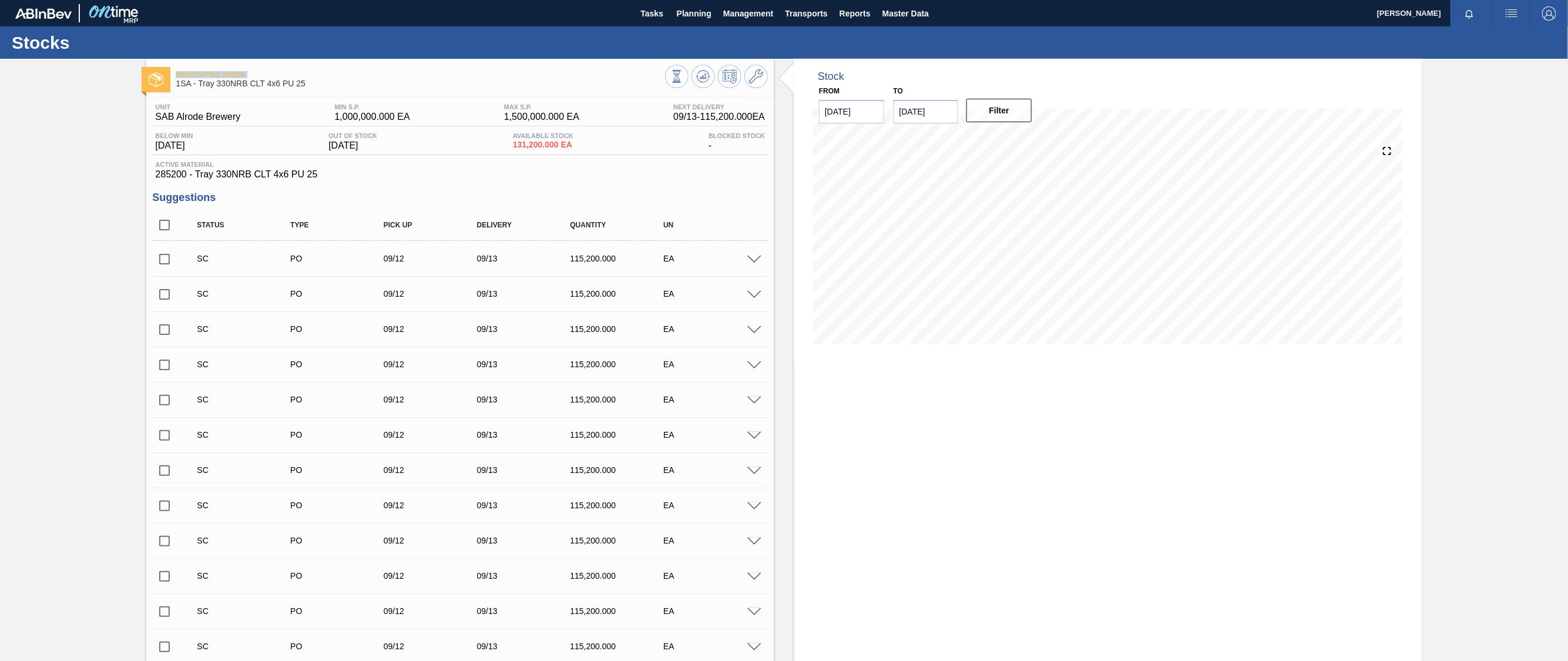
click at [73, 79] on div "Negotiating Order 1SA - Tray 330NRB CLT 4x6 PU 25 Unit SAB Alrode Brewery MIN S…" at bounding box center [784, 463] width 1568 height 808
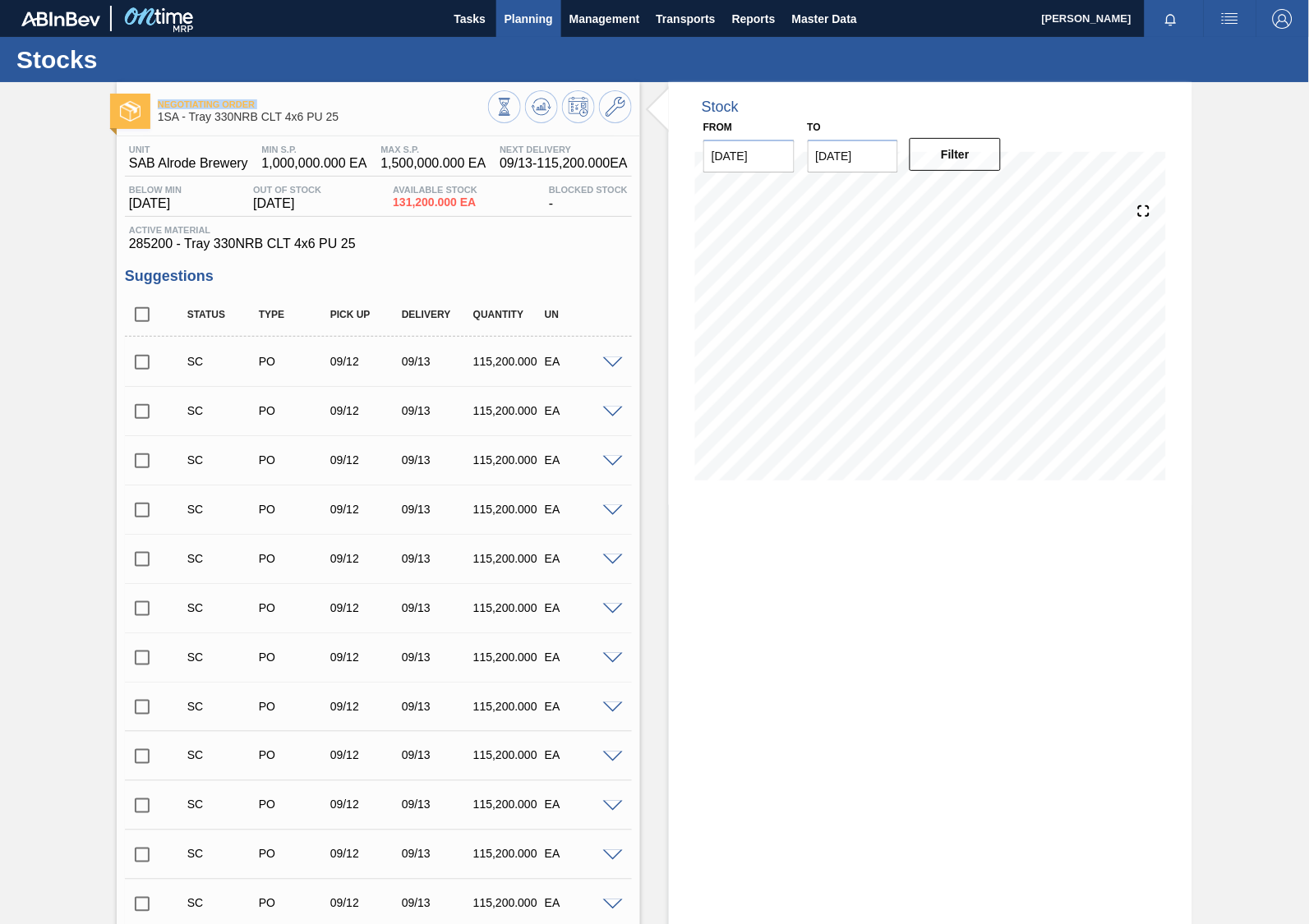
click at [541, 14] on span "Planning" at bounding box center [528, 19] width 48 height 20
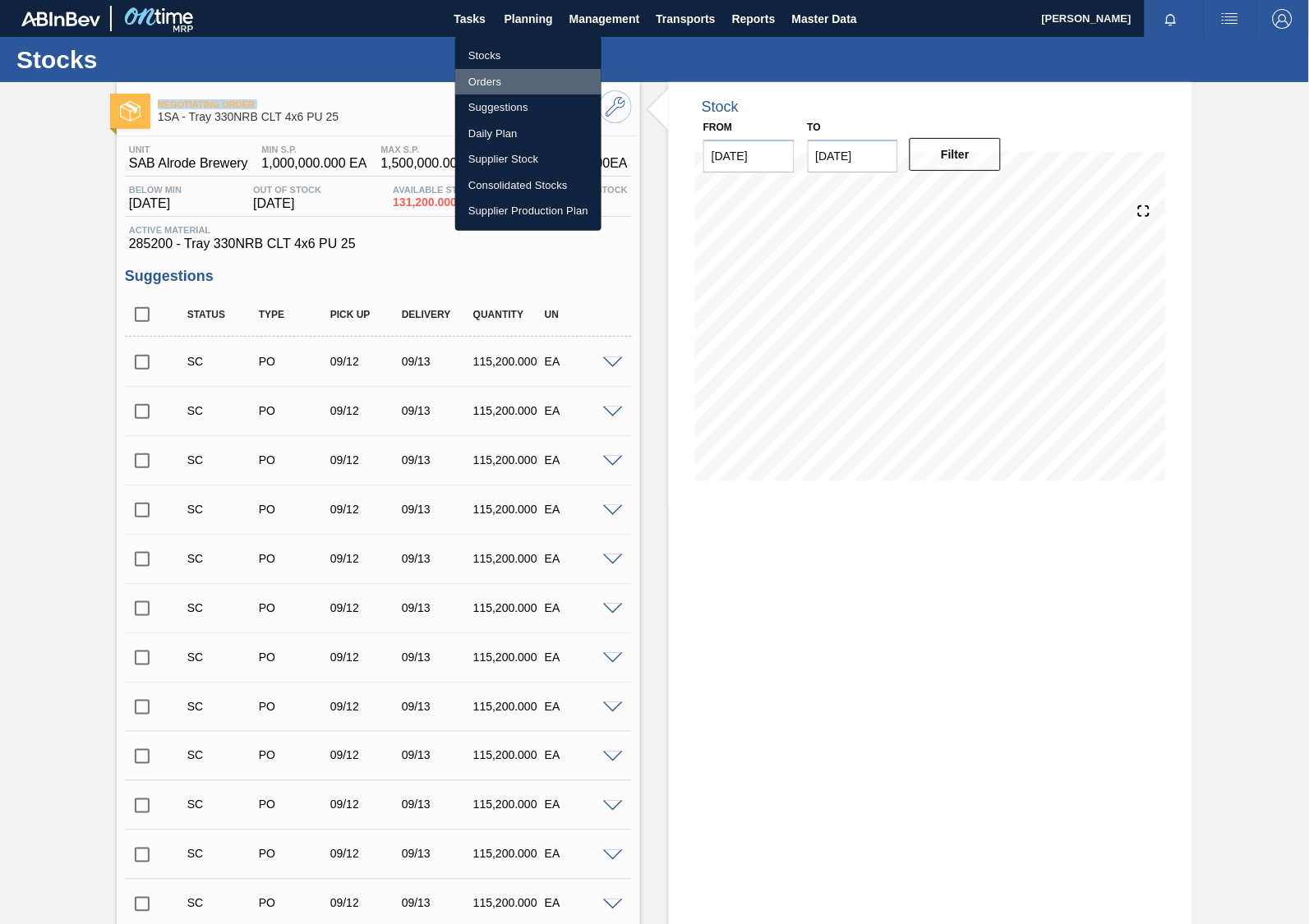
click at [480, 76] on li "Orders" at bounding box center [527, 82] width 146 height 26
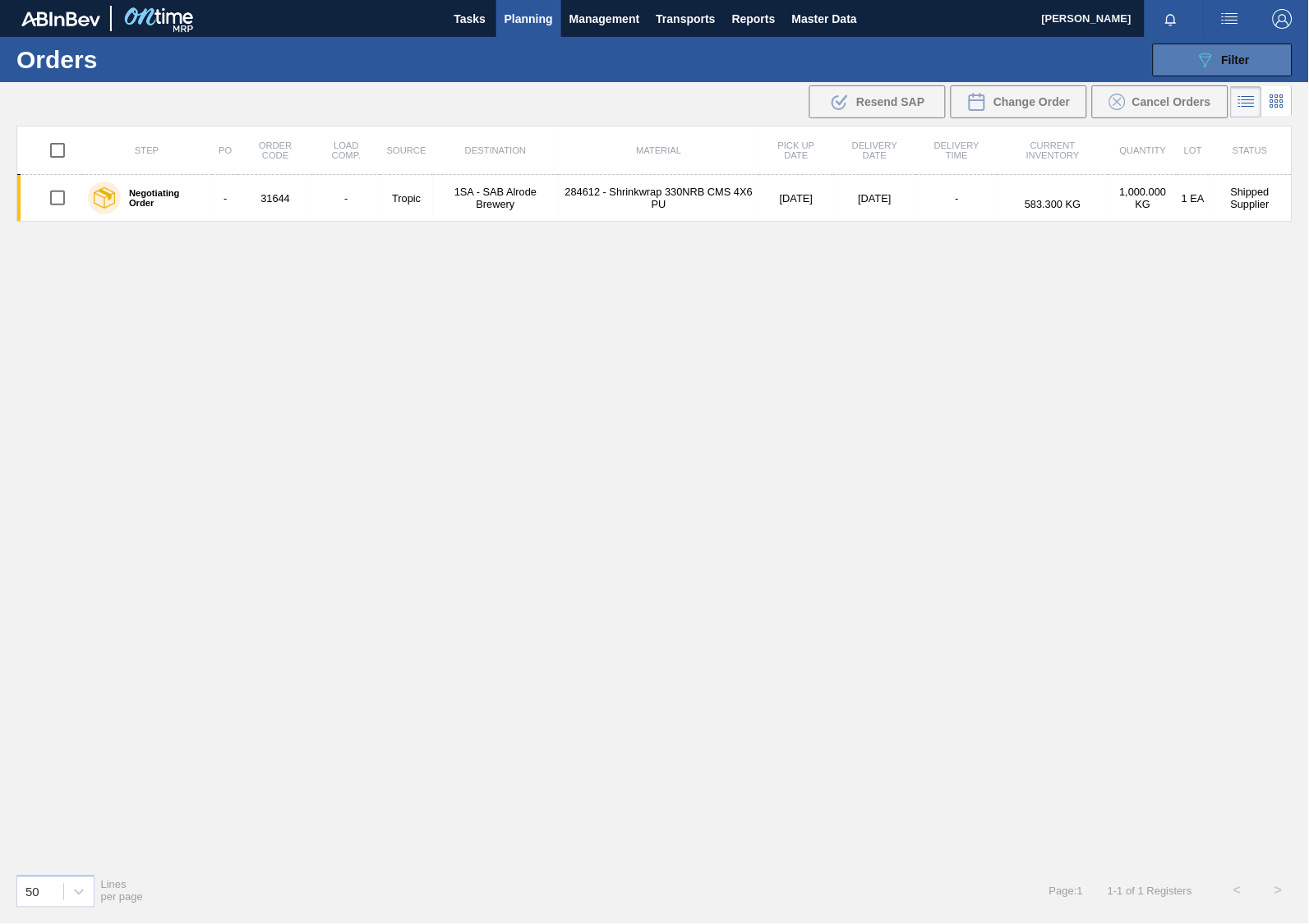
click at [1207, 56] on icon "089F7B8B-B2A5-4AFE-B5C0-19BA573D28AC" at bounding box center [1206, 60] width 20 height 20
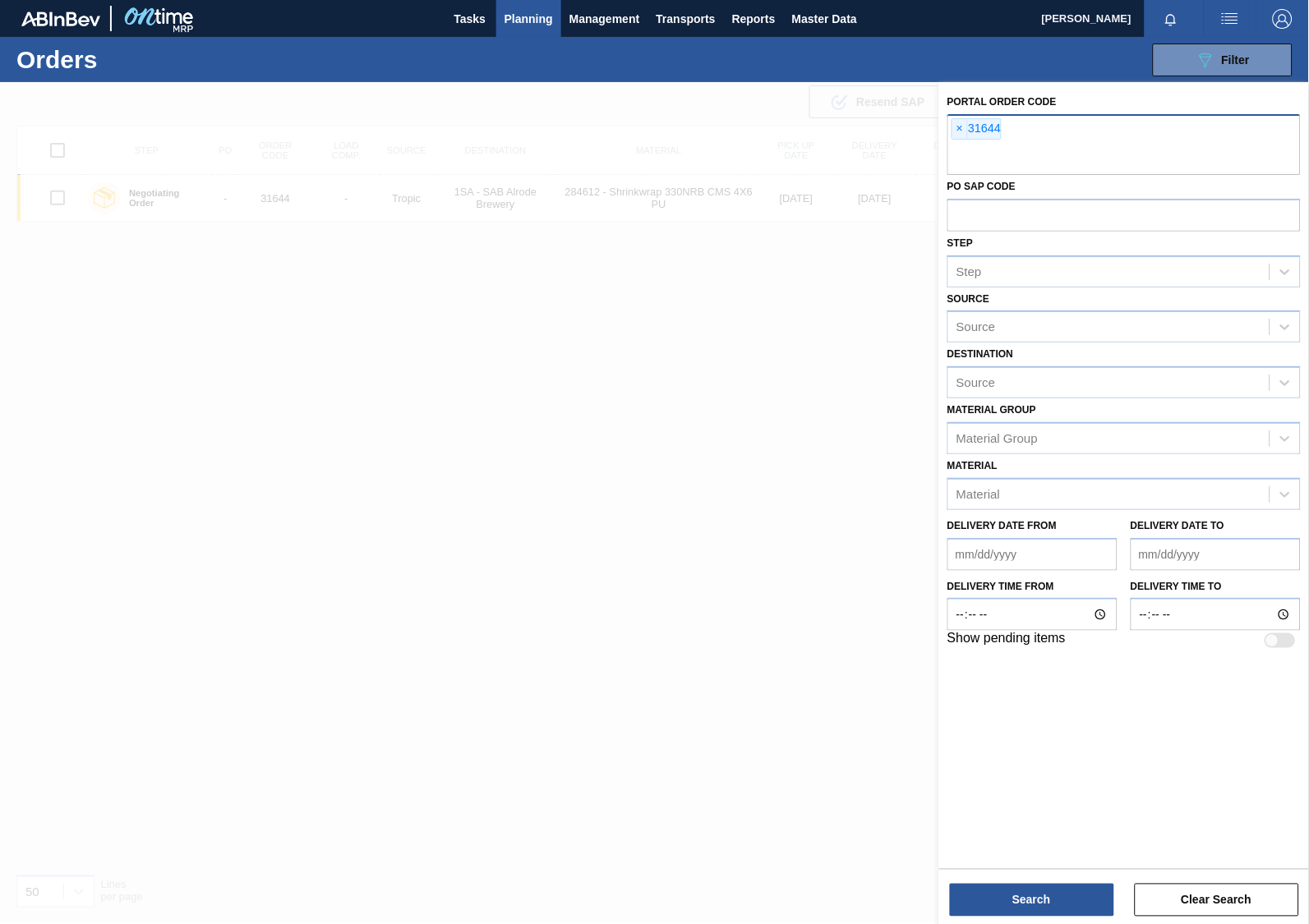
click at [973, 155] on input "text" at bounding box center [1124, 159] width 353 height 31
type input "31646"
click at [978, 770] on button "Search" at bounding box center [1031, 900] width 164 height 33
